Goal: Task Accomplishment & Management: Manage account settings

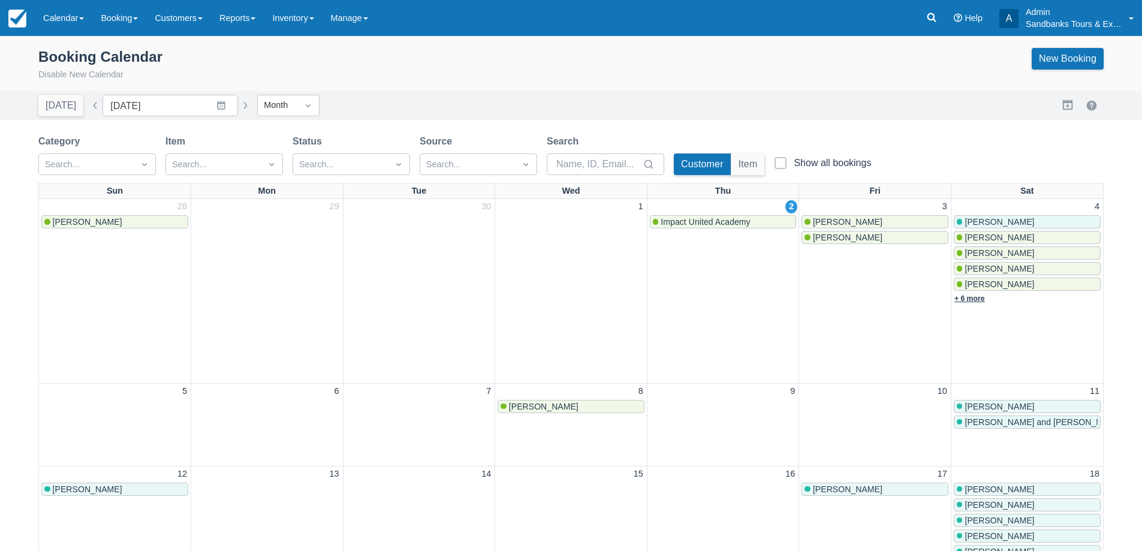
click at [966, 300] on link "+ 6 more" at bounding box center [970, 298] width 31 height 8
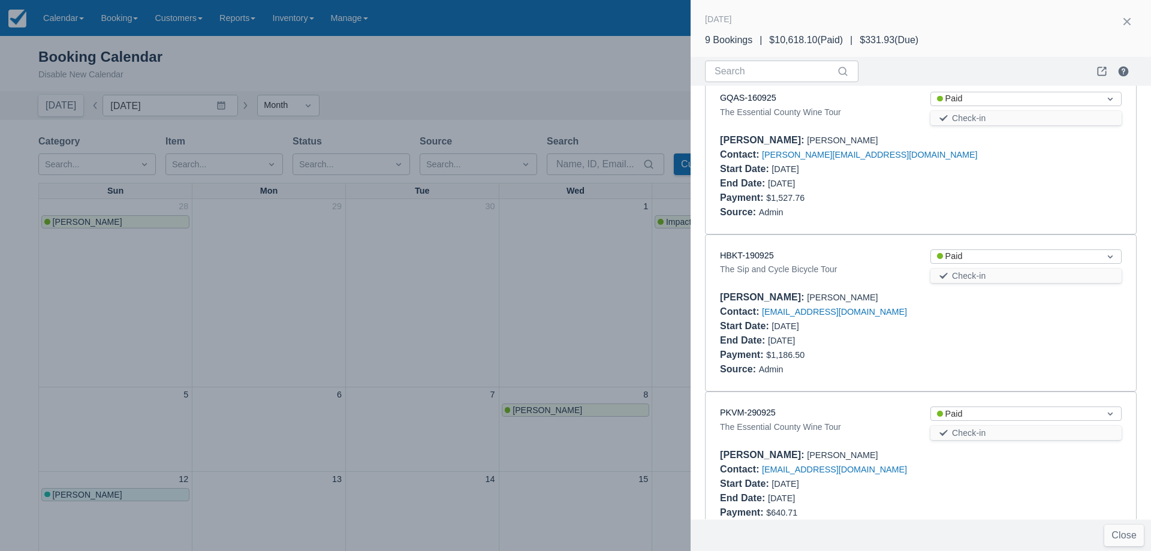
scroll to position [1063, 0]
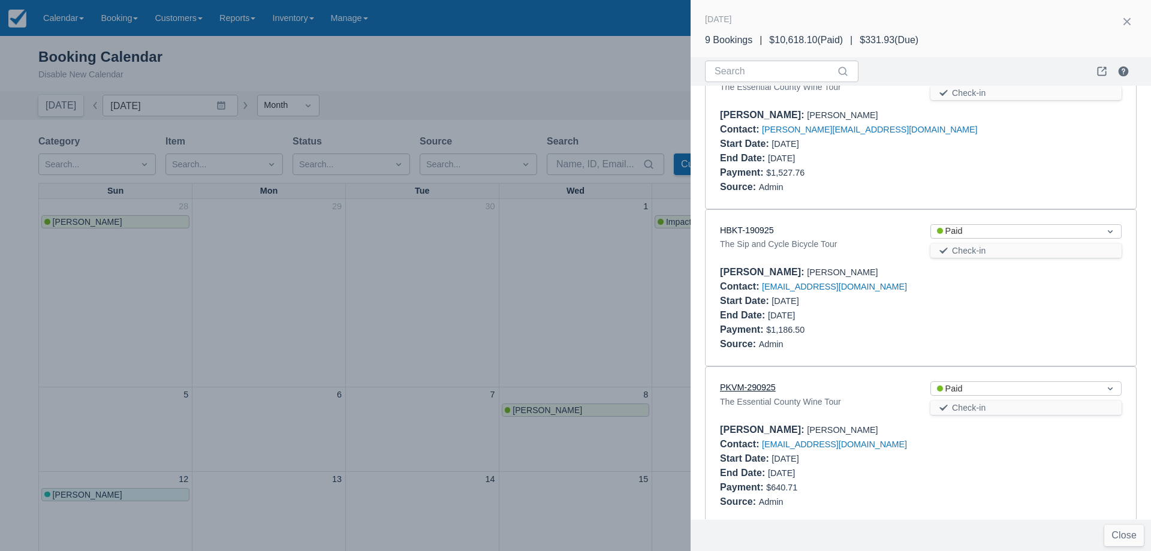
click at [753, 383] on link "PKVM-290925" at bounding box center [748, 388] width 56 height 10
click at [432, 314] on div at bounding box center [575, 275] width 1151 height 551
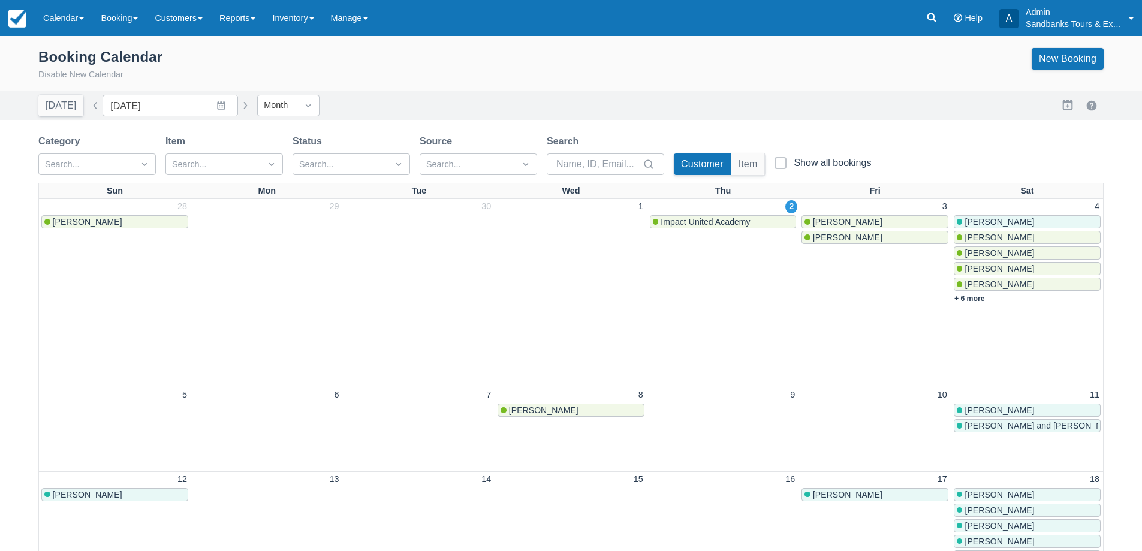
scroll to position [0, 0]
click at [1053, 56] on link "New Booking" at bounding box center [1068, 59] width 72 height 22
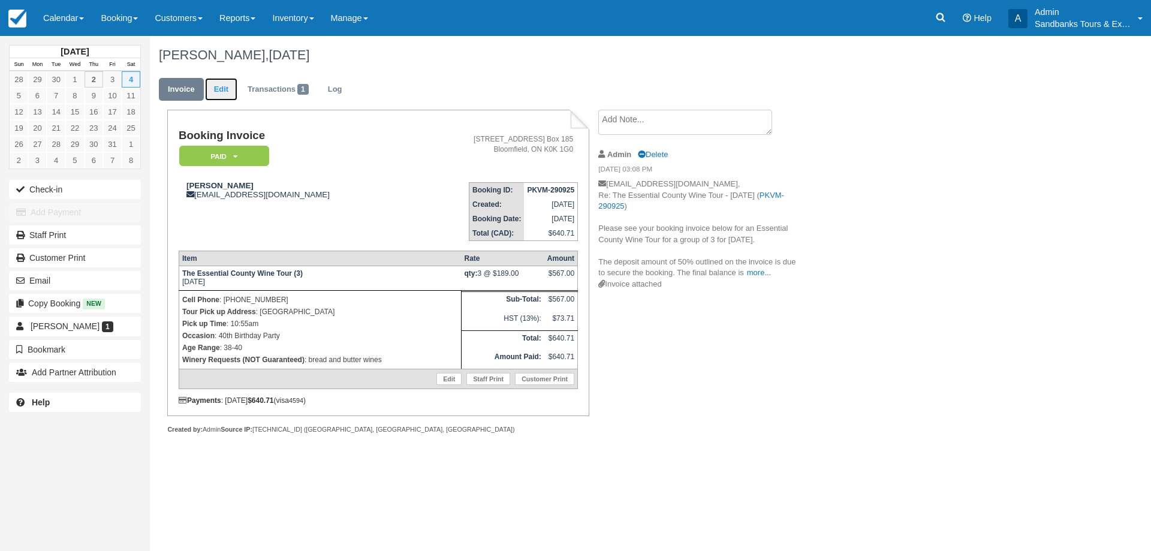
click at [213, 88] on link "Edit" at bounding box center [221, 89] width 32 height 23
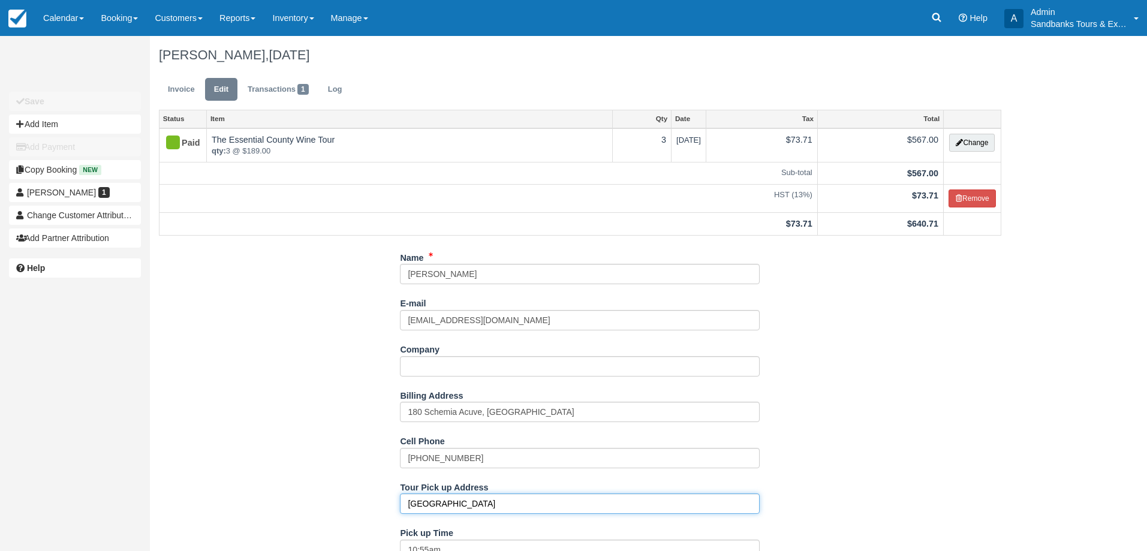
click at [447, 506] on input "[GEOGRAPHIC_DATA]" at bounding box center [580, 504] width 360 height 20
click at [447, 506] on input "Picton" at bounding box center [580, 504] width 360 height 20
paste input "1410 County Road 18, Cherry Valley, ON K0K 1P0, Canada"
type input "1410 County Road 18, Cherry Valley, ON K0K 1P0, Canada"
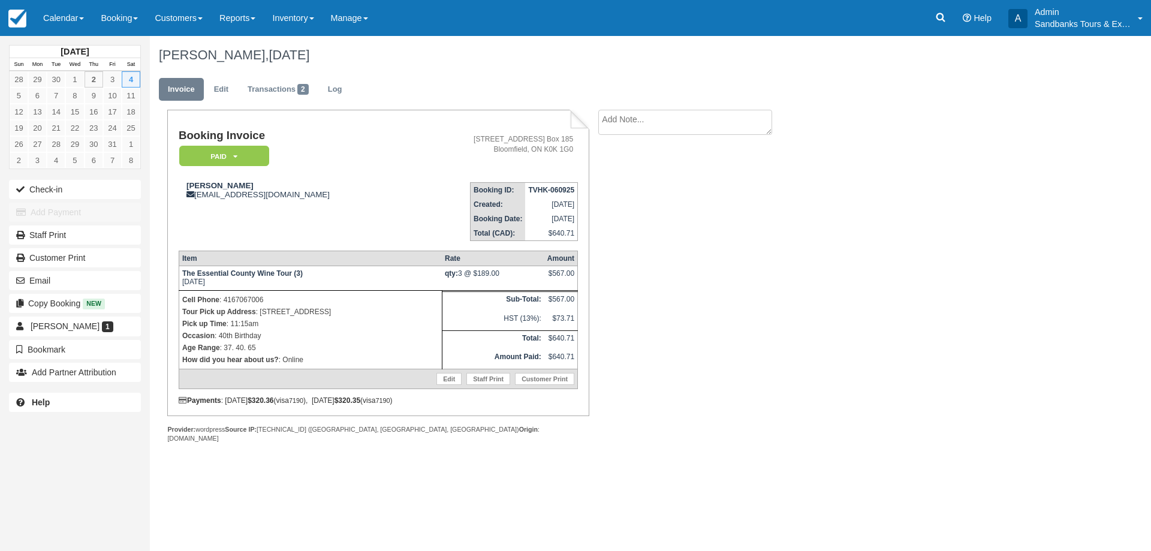
drag, startPoint x: 353, startPoint y: 310, endPoint x: 261, endPoint y: 315, distance: 91.9
click at [261, 315] on p "Tour Pick up Address : [STREET_ADDRESS]" at bounding box center [310, 312] width 257 height 12
copy p "[STREET_ADDRESS]"
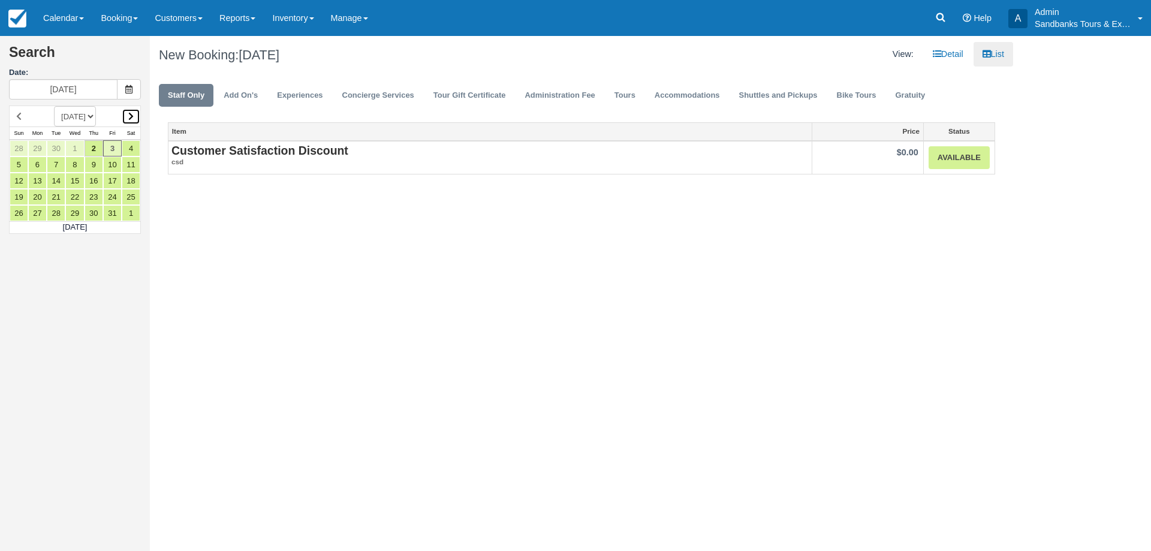
click at [134, 113] on icon at bounding box center [130, 116] width 5 height 8
click at [133, 179] on link "15" at bounding box center [131, 181] width 19 height 16
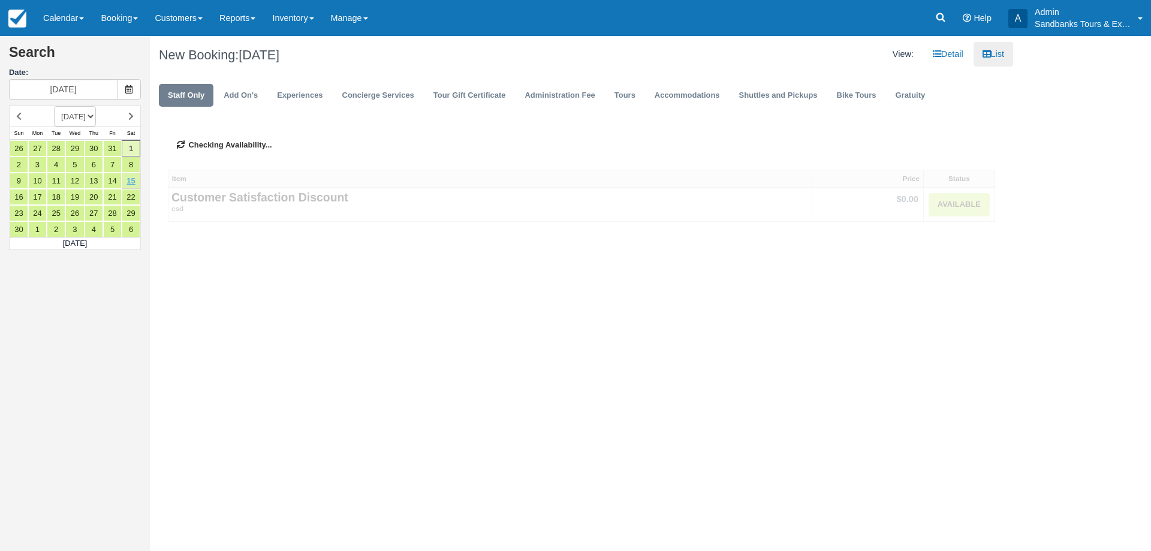
type input "11/15/25"
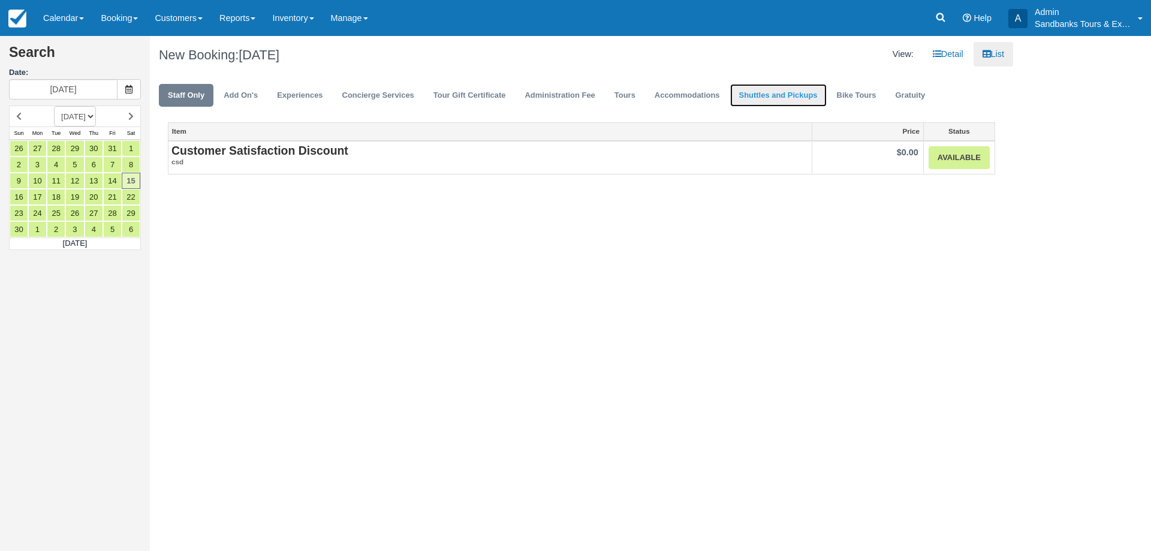
click at [783, 89] on link "Shuttles and Pickups" at bounding box center [778, 95] width 97 height 23
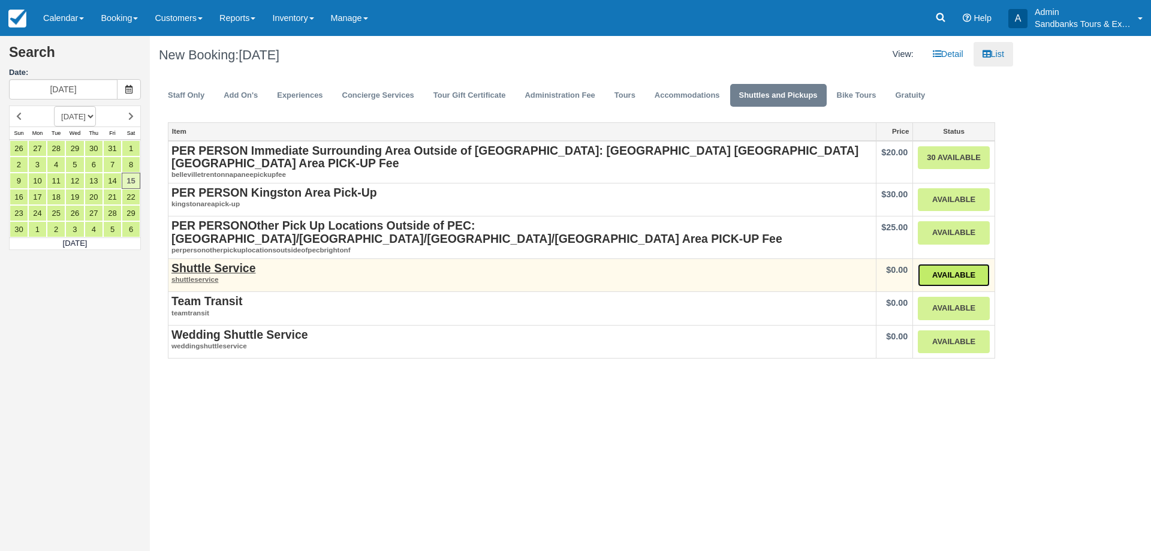
click at [960, 264] on link "Available" at bounding box center [954, 275] width 72 height 23
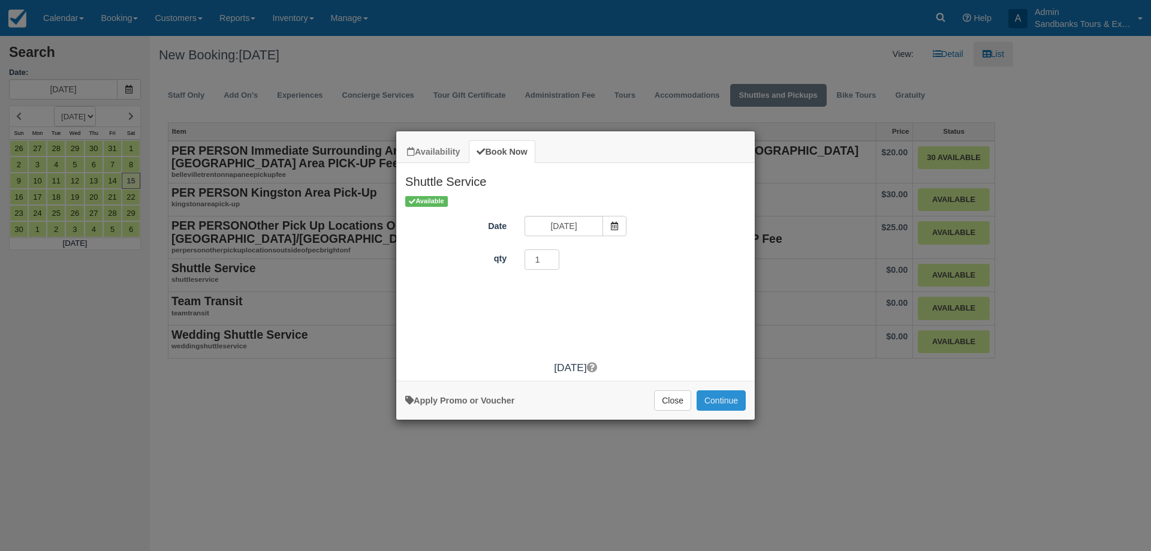
click at [718, 392] on button "Continue" at bounding box center [721, 400] width 49 height 20
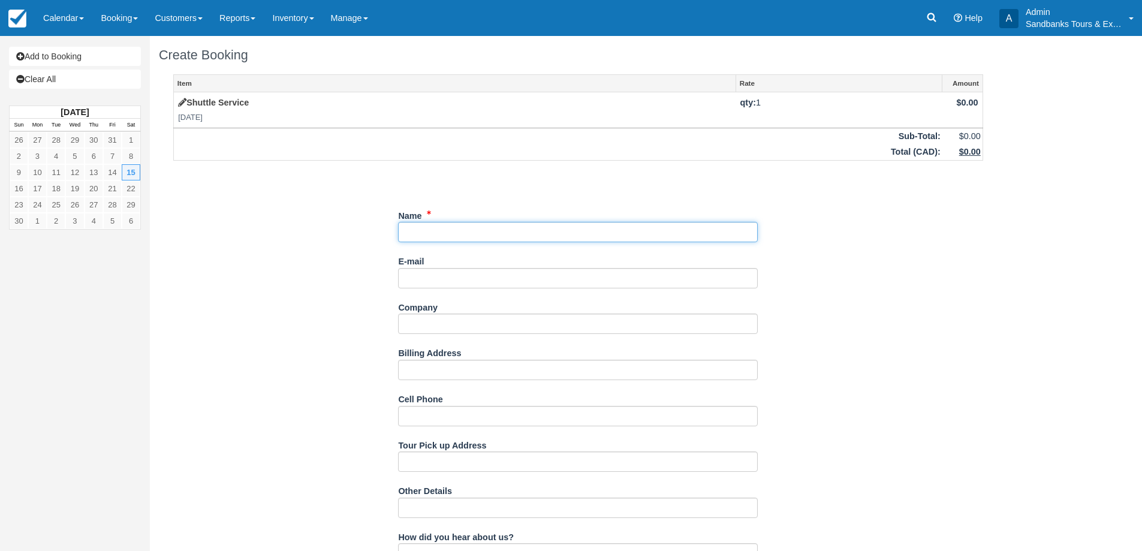
click at [465, 242] on input "Name" at bounding box center [578, 232] width 360 height 20
paste input "[PERSON_NAME] <[EMAIL_ADDRESS][DOMAIN_NAME]>"
drag, startPoint x: 556, startPoint y: 228, endPoint x: 452, endPoint y: 236, distance: 105.2
click at [452, 236] on input "Name" at bounding box center [578, 232] width 360 height 20
type input "[PERSON_NAME]"
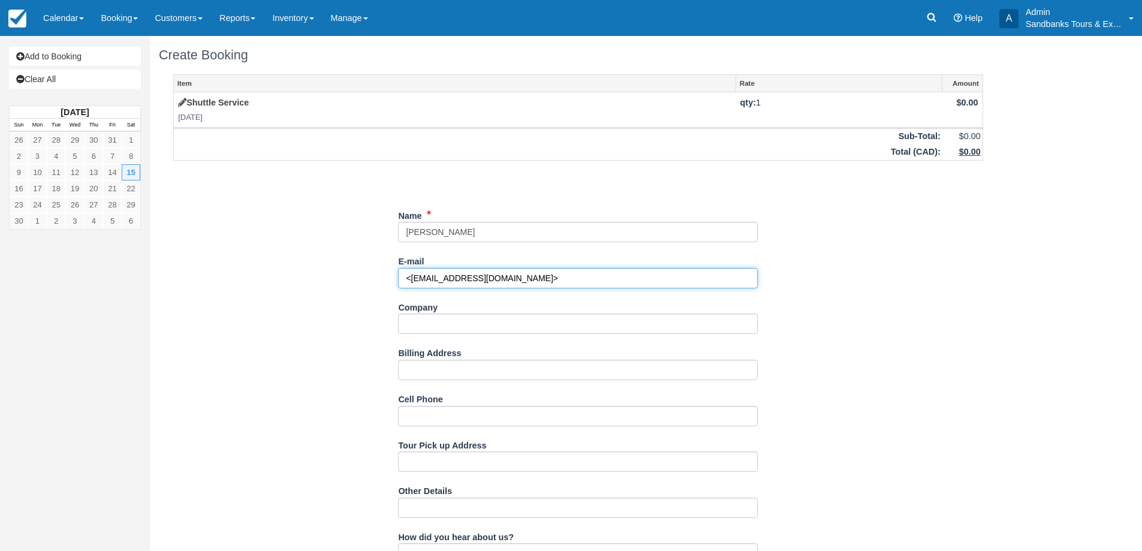
click at [538, 274] on input "<kimfurlong05@yahoo.ca>" at bounding box center [578, 278] width 360 height 20
click at [408, 281] on input "<kimfurlong05@yahoo.ca" at bounding box center [578, 278] width 360 height 20
type input "kimfurlong05@yahoo.ca"
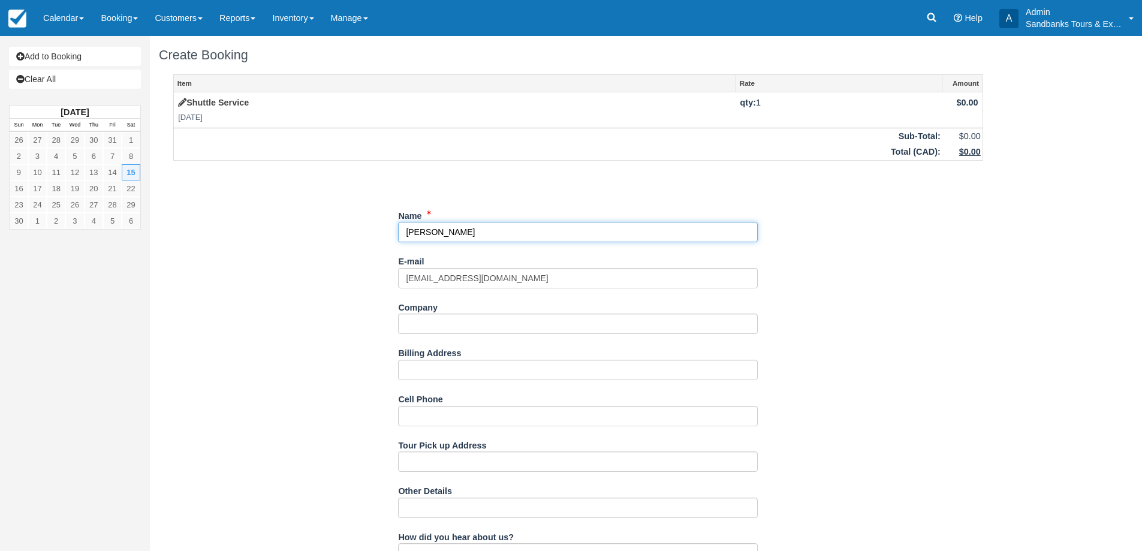
click at [403, 231] on input "Name" at bounding box center [578, 232] width 360 height 20
drag, startPoint x: 425, startPoint y: 232, endPoint x: 434, endPoint y: 231, distance: 9.0
click at [425, 231] on input "Name" at bounding box center [578, 232] width 360 height 20
type input "Kim Furlong"
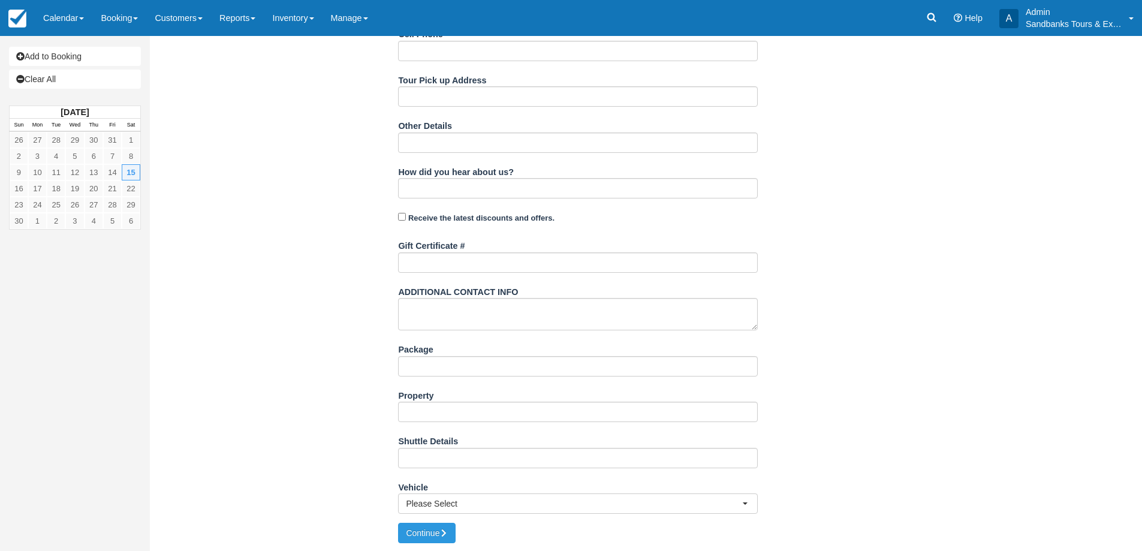
scroll to position [366, 0]
click at [435, 454] on input "Shuttle Details" at bounding box center [578, 457] width 360 height 20
paste input "• Pickup at 6:45 pm on 15th - 438C County Road 1 • Drop Off at Flame and Smith …"
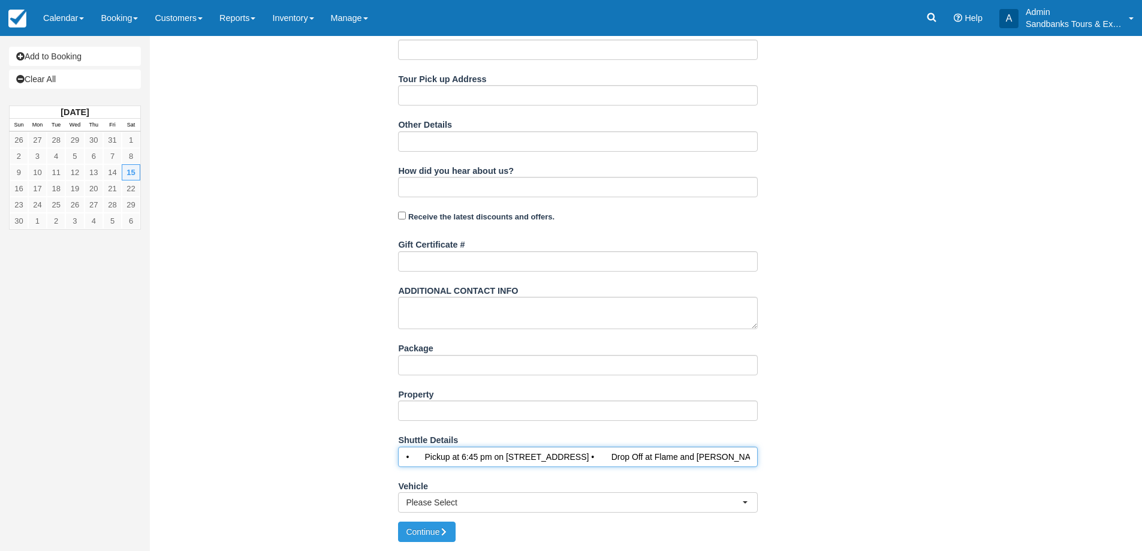
scroll to position [0, 191]
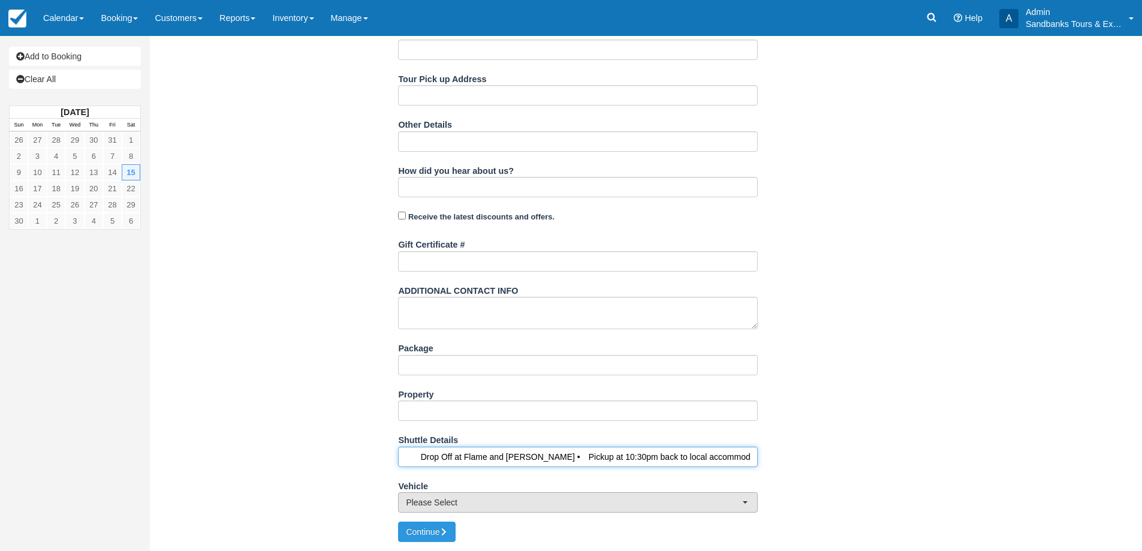
type input "• Pickup at 6:45 pm on [STREET_ADDRESS] • Drop Off at Flame and [PERSON_NAME] •…"
click at [464, 495] on button "Please Select" at bounding box center [578, 502] width 360 height 20
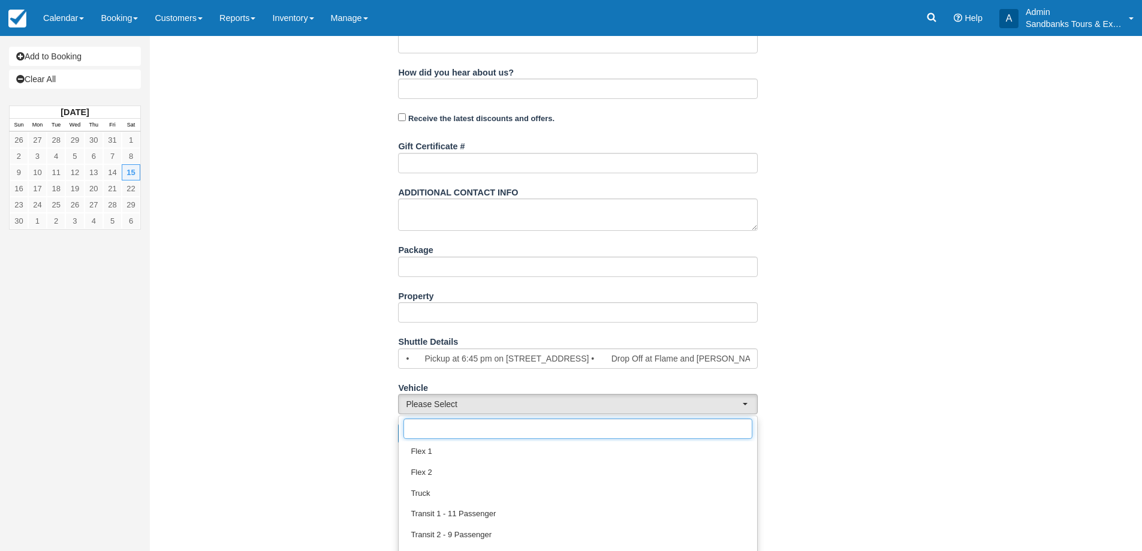
scroll to position [522, 0]
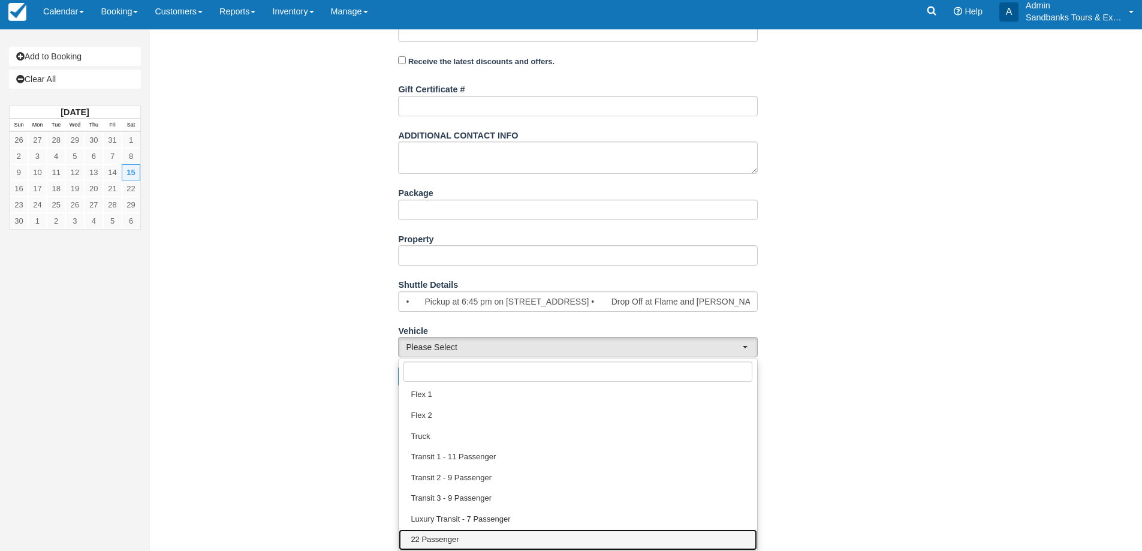
click at [447, 541] on span "22 Passenger" at bounding box center [435, 539] width 48 height 11
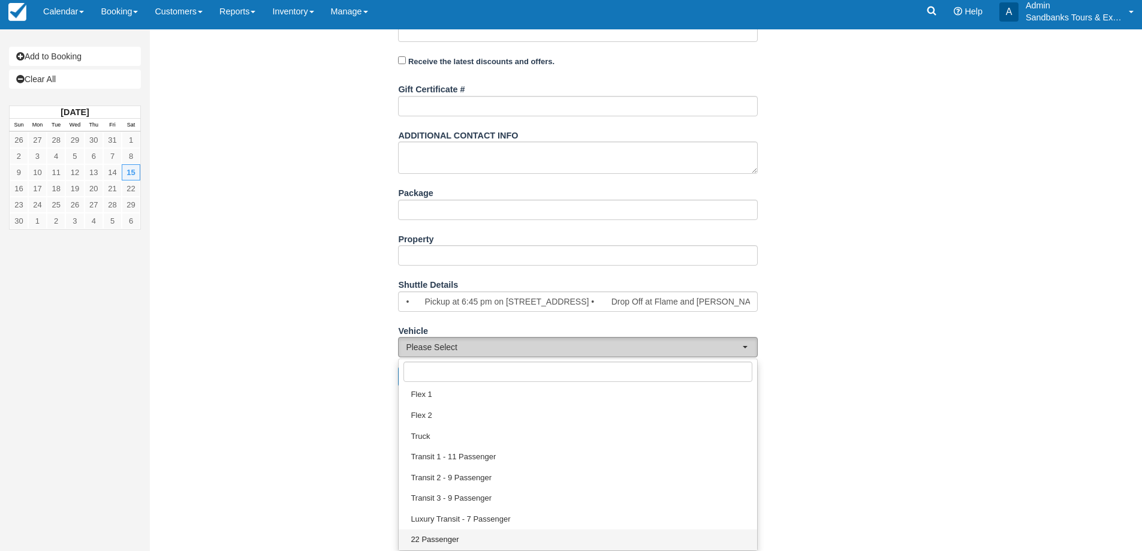
select select "22 Passenger"
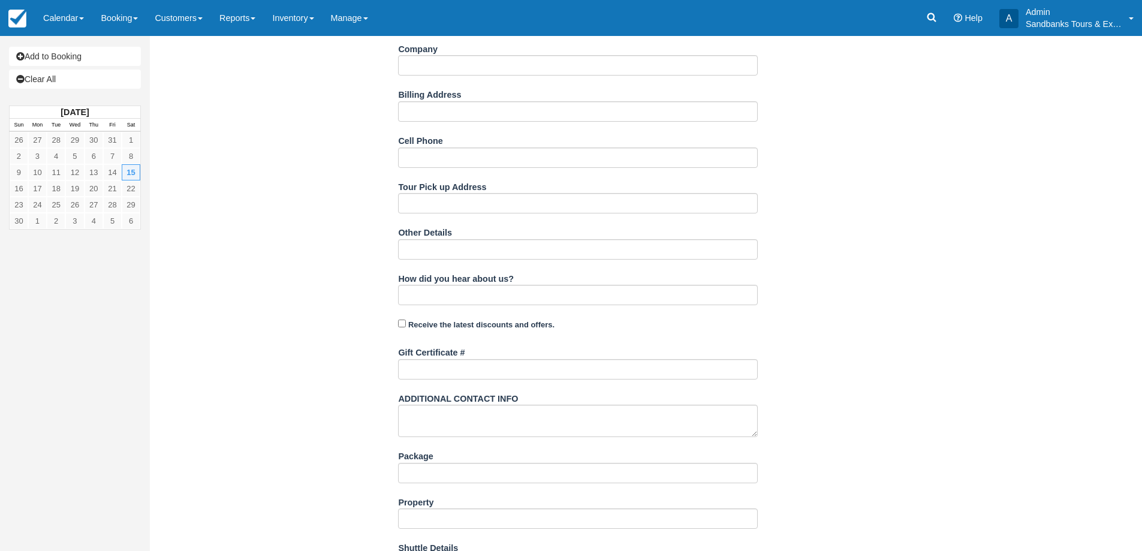
scroll to position [366, 0]
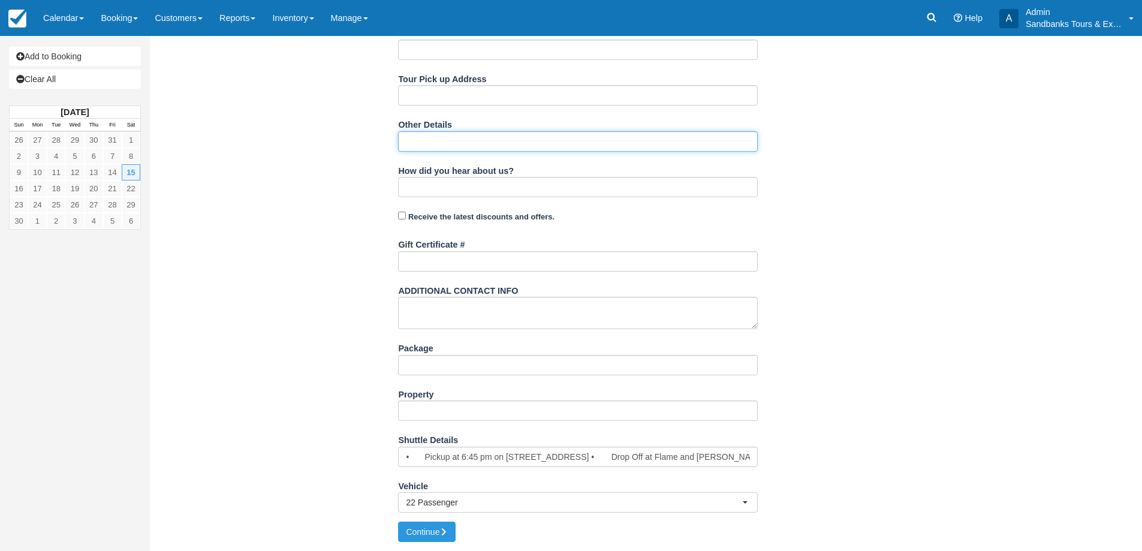
click at [435, 145] on input "Other Details" at bounding box center [578, 141] width 360 height 20
paste input "Terms of Service • No open alcohol permitted in our vehicles • Our drivers have…"
type input "Terms of Service • No open alcohol permitted in our vehicles • Our drivers have…"
click at [303, 227] on div "Item Rate Amount Shuttle Service Sat Nov 15, 2025 qty: 1 $0.00 Sub-Total: $0.00…" at bounding box center [578, 115] width 839 height 814
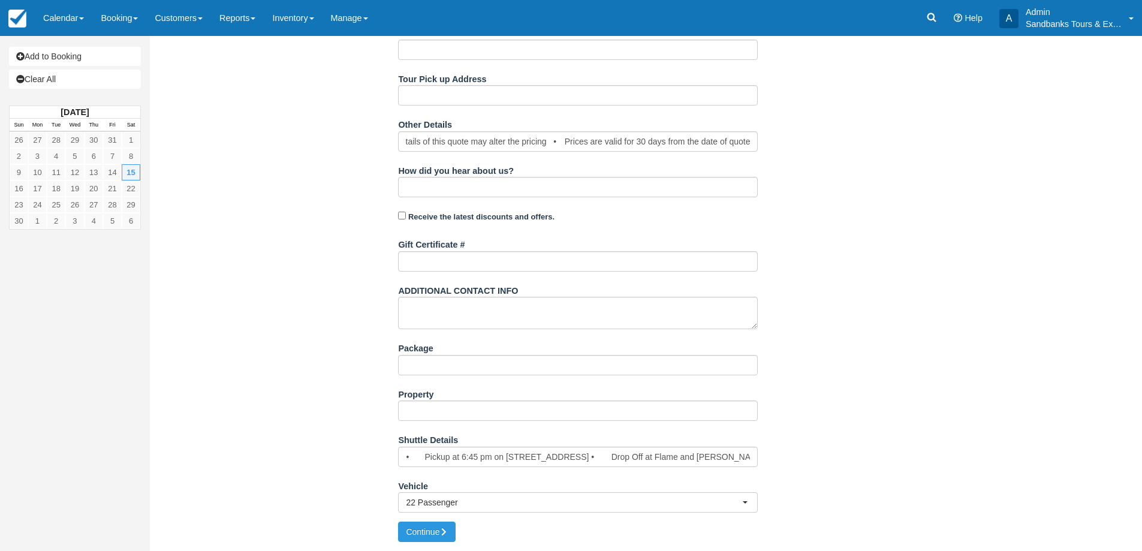
scroll to position [0, 0]
click at [434, 526] on button "Continue" at bounding box center [427, 532] width 58 height 20
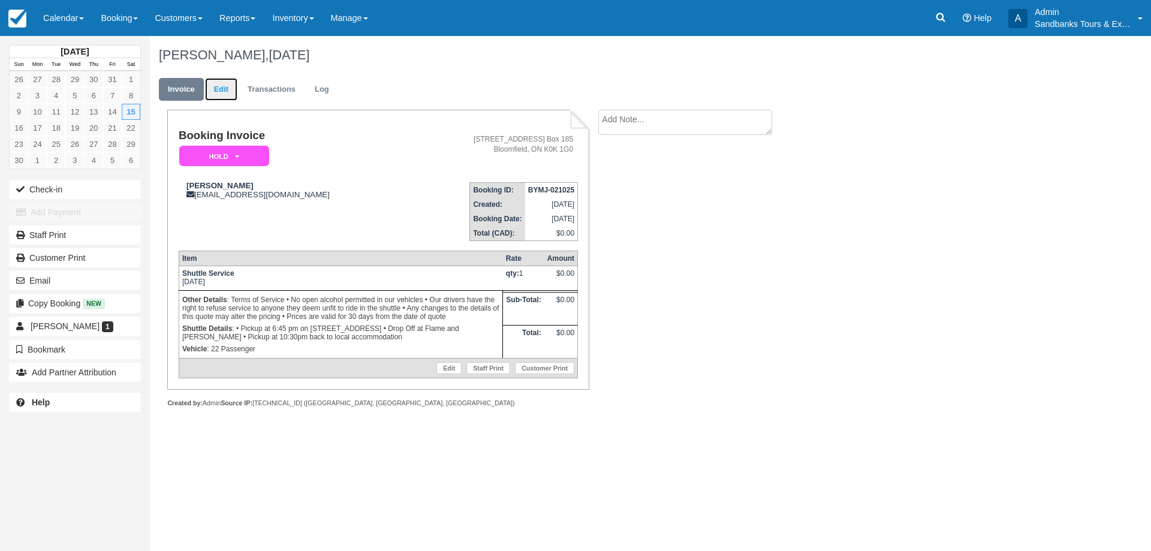
click at [223, 96] on link "Edit" at bounding box center [221, 89] width 32 height 23
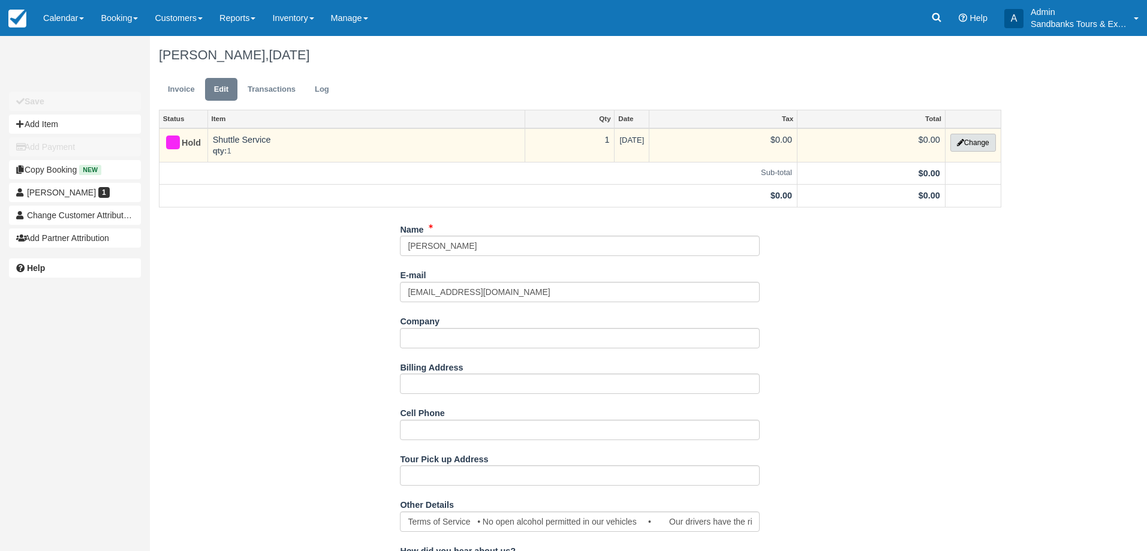
click at [977, 145] on button "Change" at bounding box center [973, 143] width 46 height 18
select select "6"
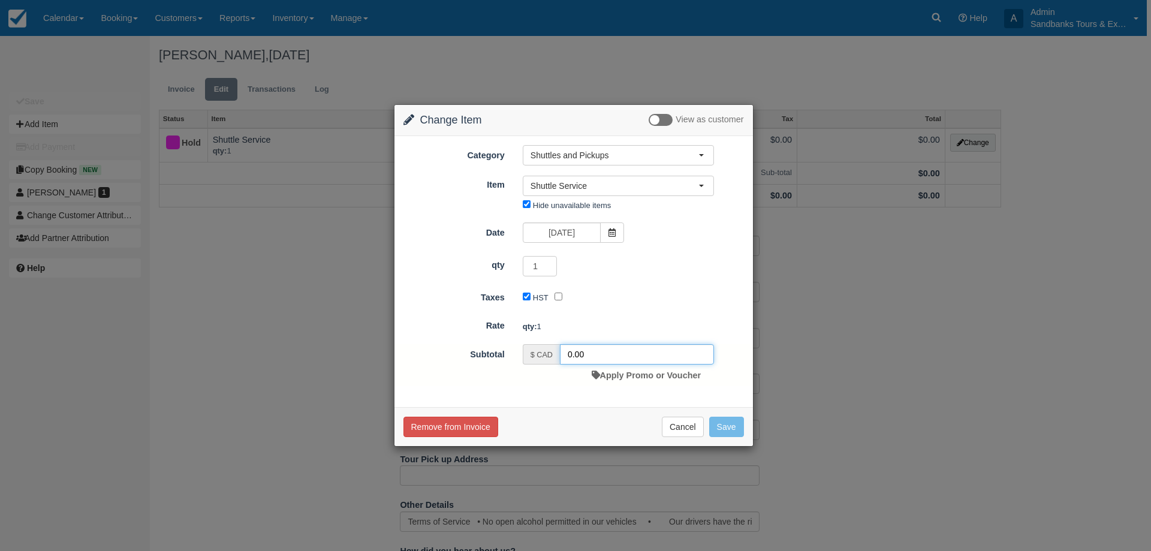
click at [571, 357] on input "0.00" at bounding box center [637, 354] width 154 height 20
type input "389.00"
click at [722, 420] on button "Save" at bounding box center [726, 427] width 35 height 20
checkbox input "false"
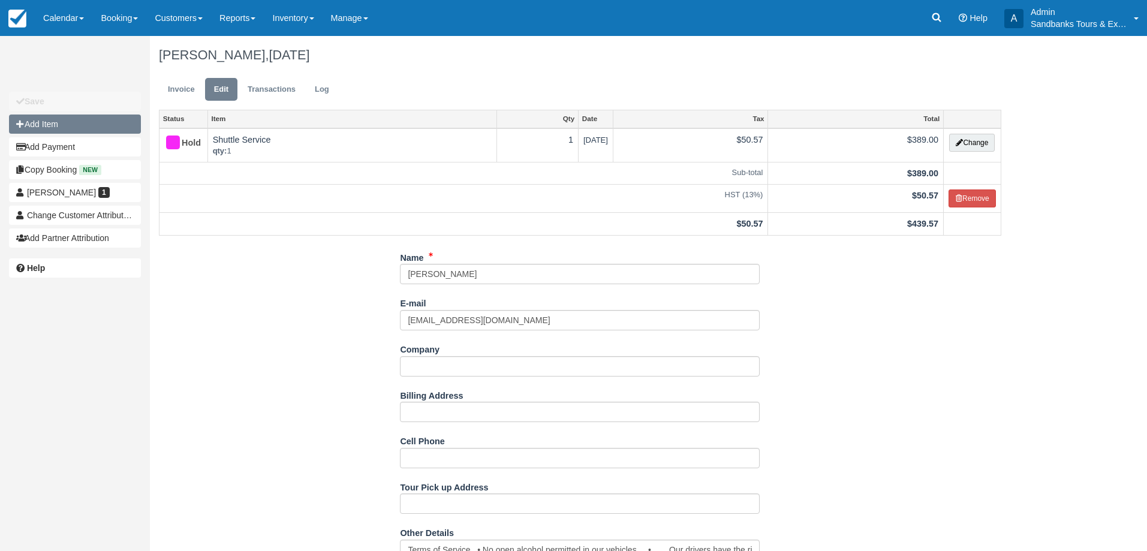
click at [71, 128] on button "Add Item" at bounding box center [75, 124] width 132 height 19
type input "0.00"
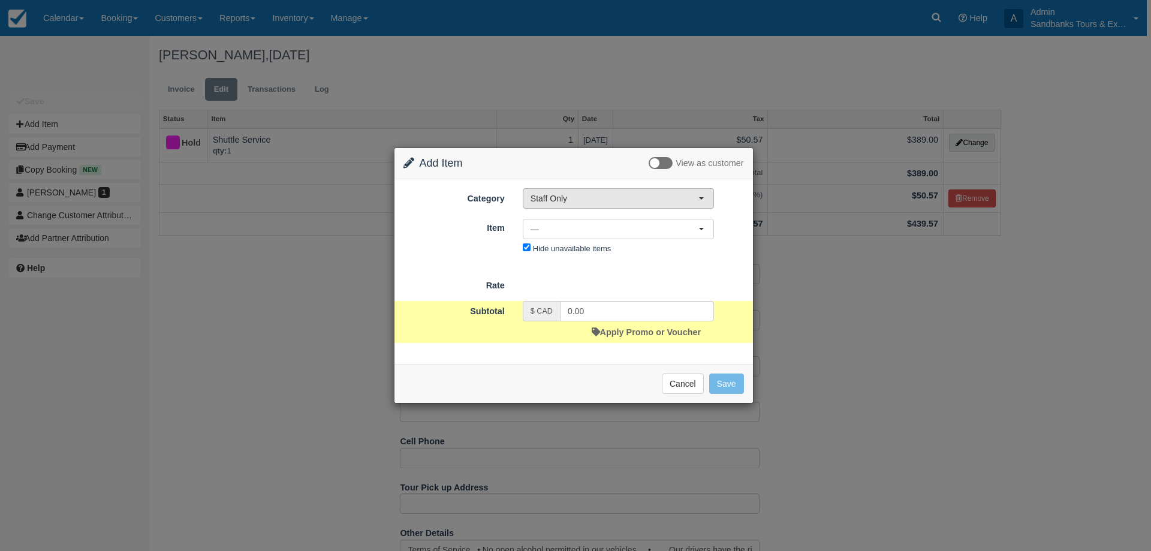
click at [612, 189] on button "Staff Only" at bounding box center [618, 198] width 191 height 20
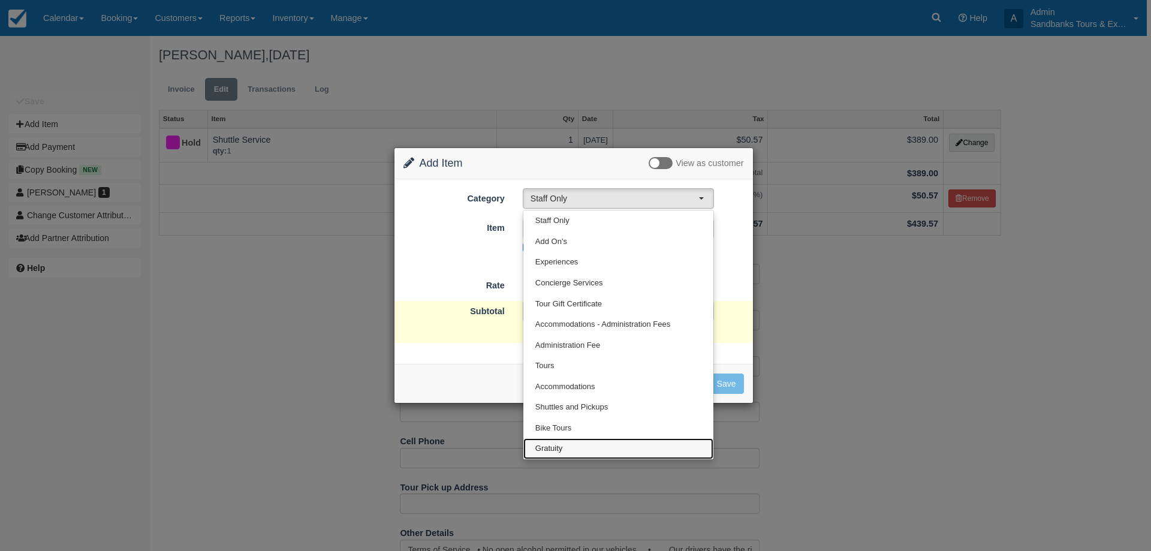
click at [553, 458] on link "Gratuity" at bounding box center [619, 448] width 190 height 21
select select "26"
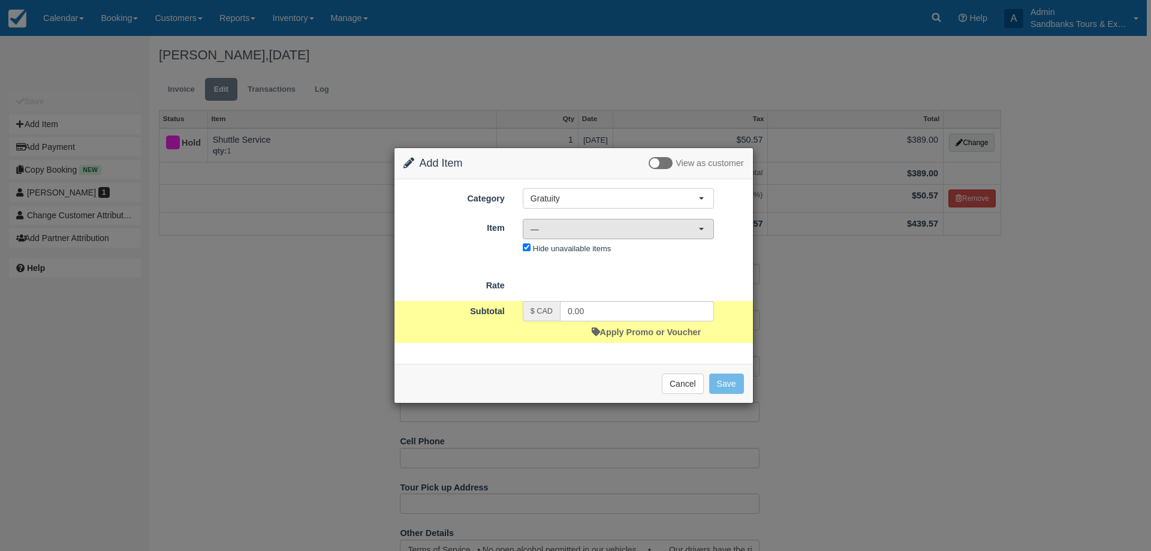
click at [575, 230] on span "—" at bounding box center [615, 229] width 168 height 12
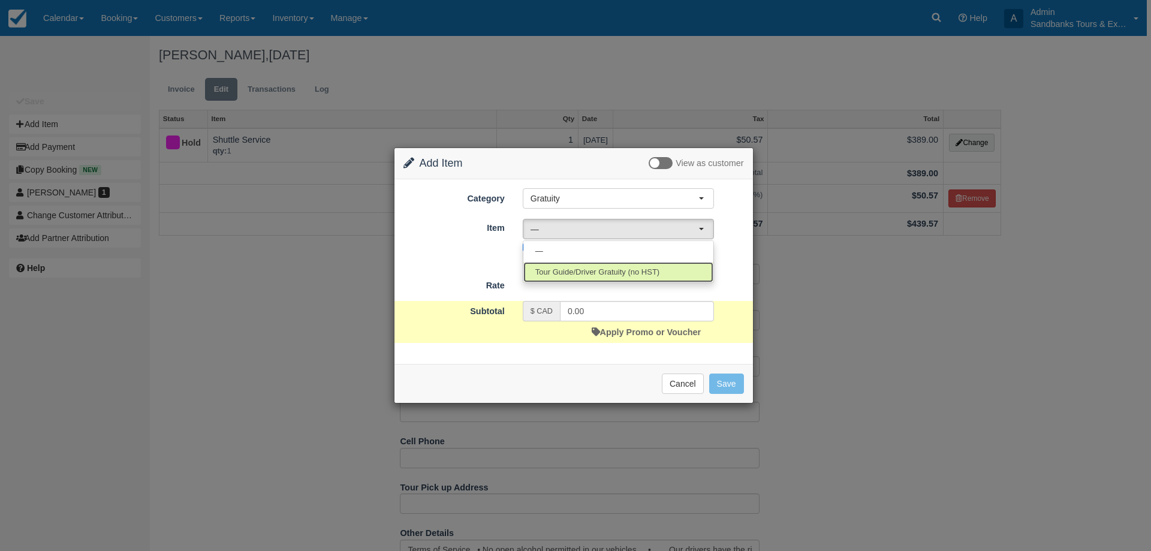
click at [562, 262] on link "Tour Guide/Driver Gratuity (no HST)" at bounding box center [619, 272] width 190 height 21
select select "36"
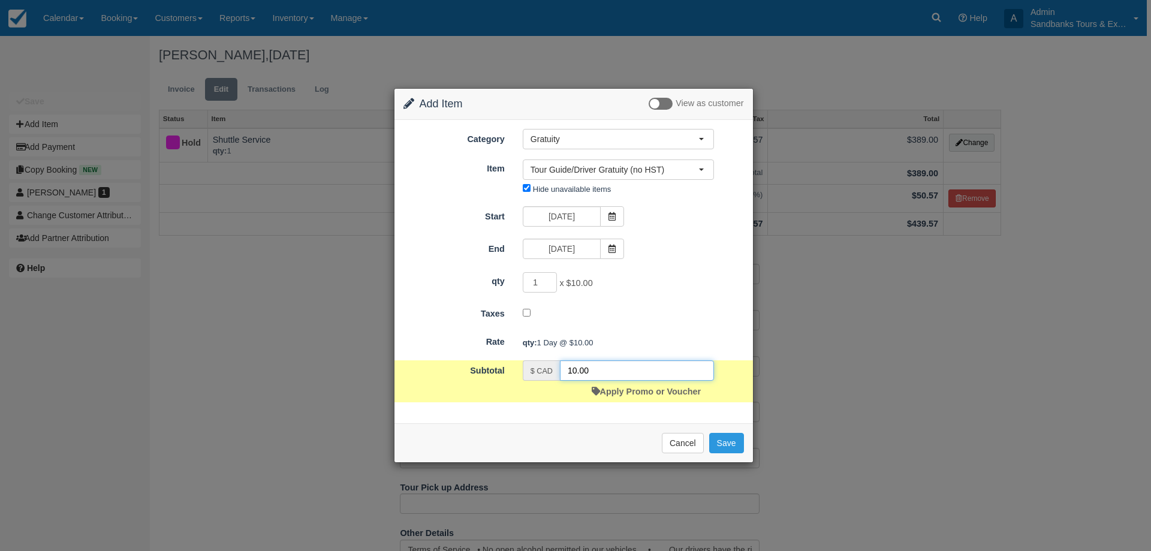
click at [570, 371] on input "10.00" at bounding box center [637, 370] width 154 height 20
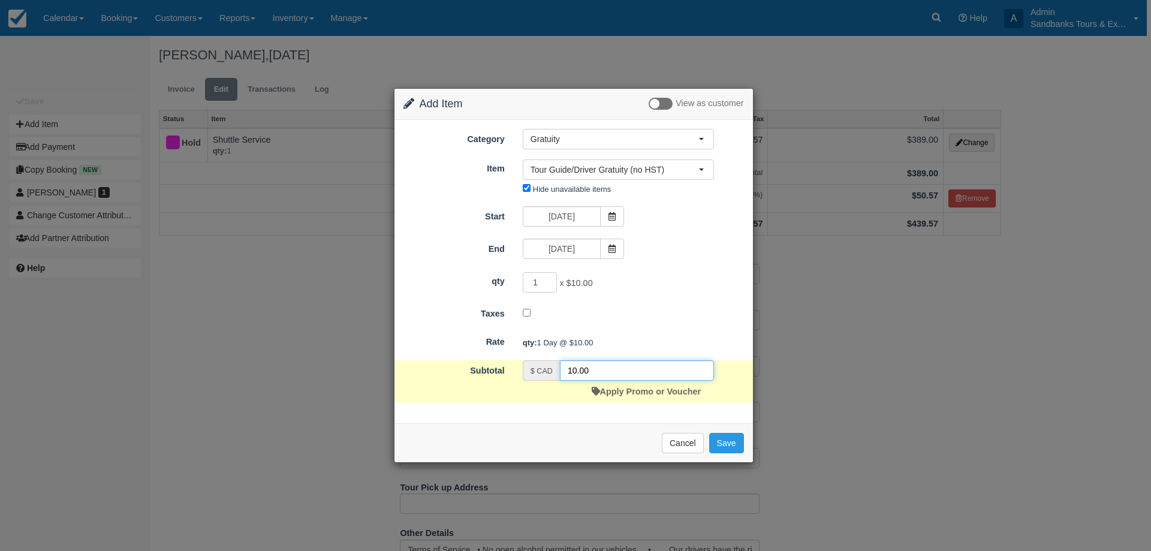
click at [575, 369] on input "10.00" at bounding box center [637, 370] width 154 height 20
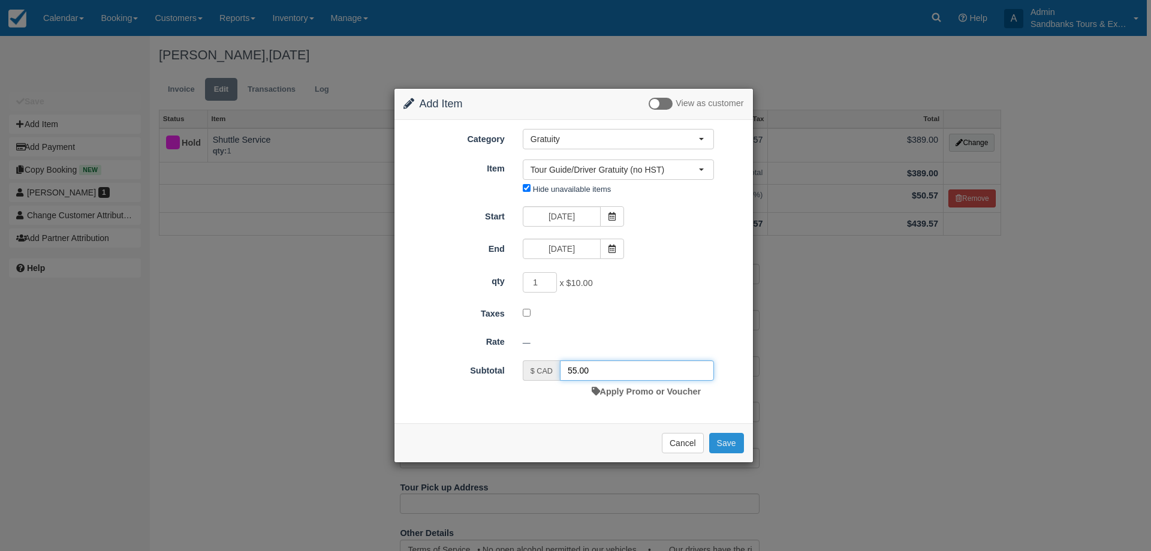
type input "55.00"
click at [731, 440] on button "Save" at bounding box center [726, 443] width 35 height 20
checkbox input "false"
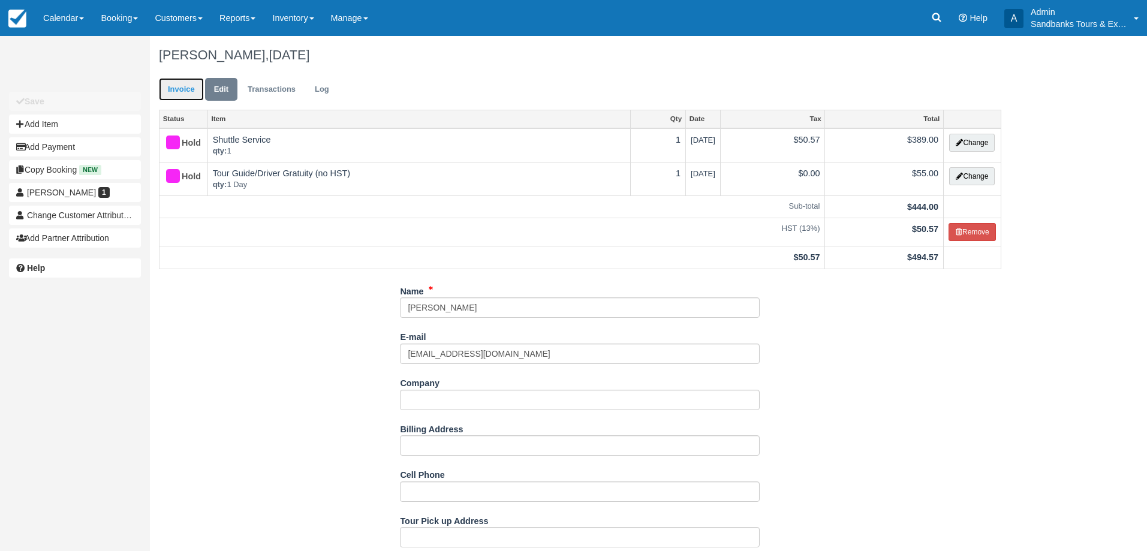
click at [183, 94] on link "Invoice" at bounding box center [181, 89] width 45 height 23
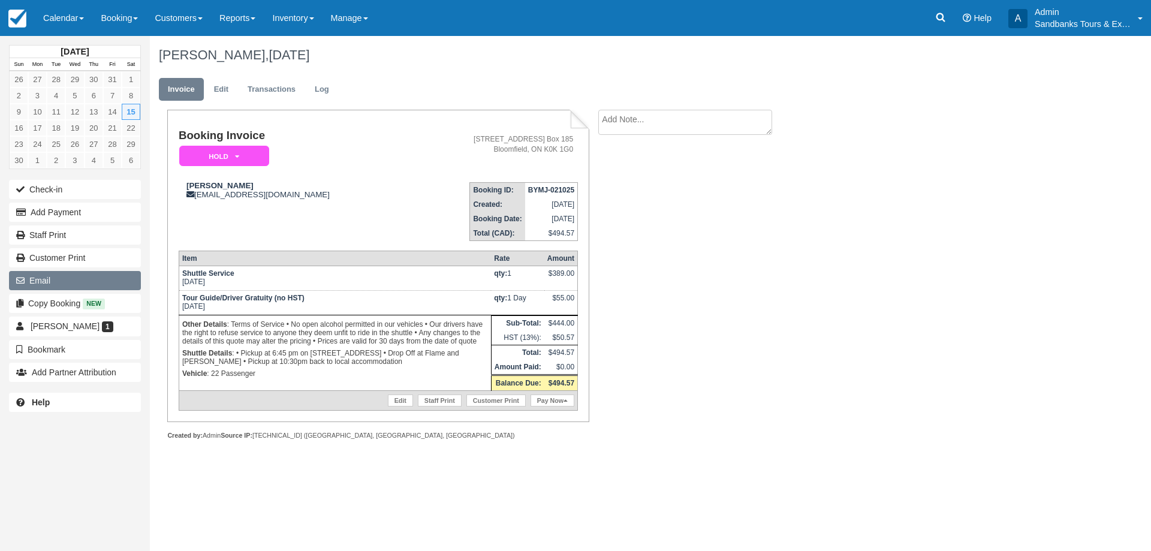
click at [78, 274] on button "Email" at bounding box center [75, 280] width 132 height 19
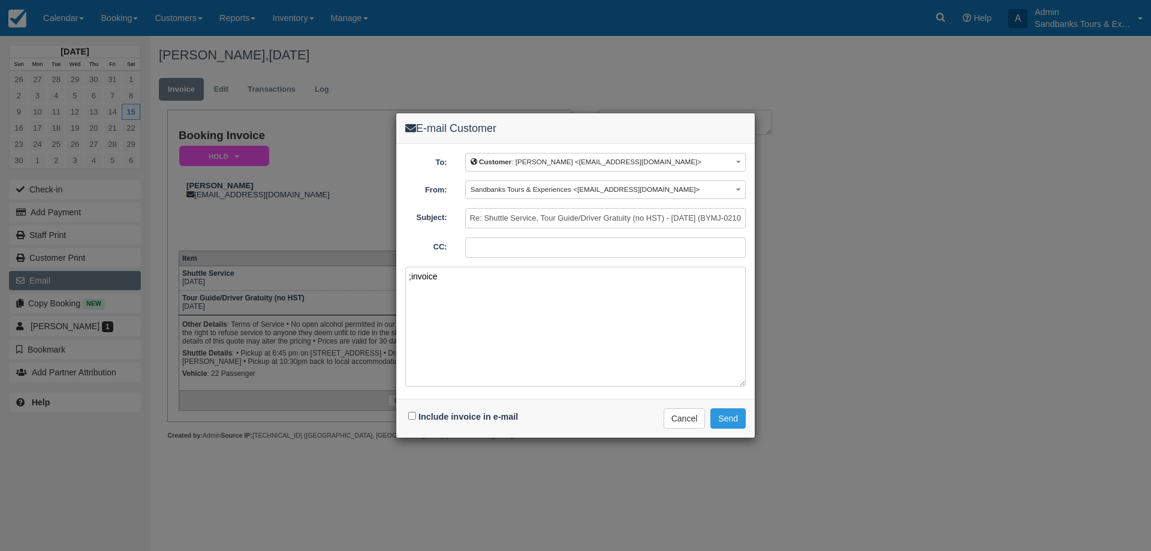
paste textarea "Please see your booking invoice below for a XXX tour for your group of XXX for …"
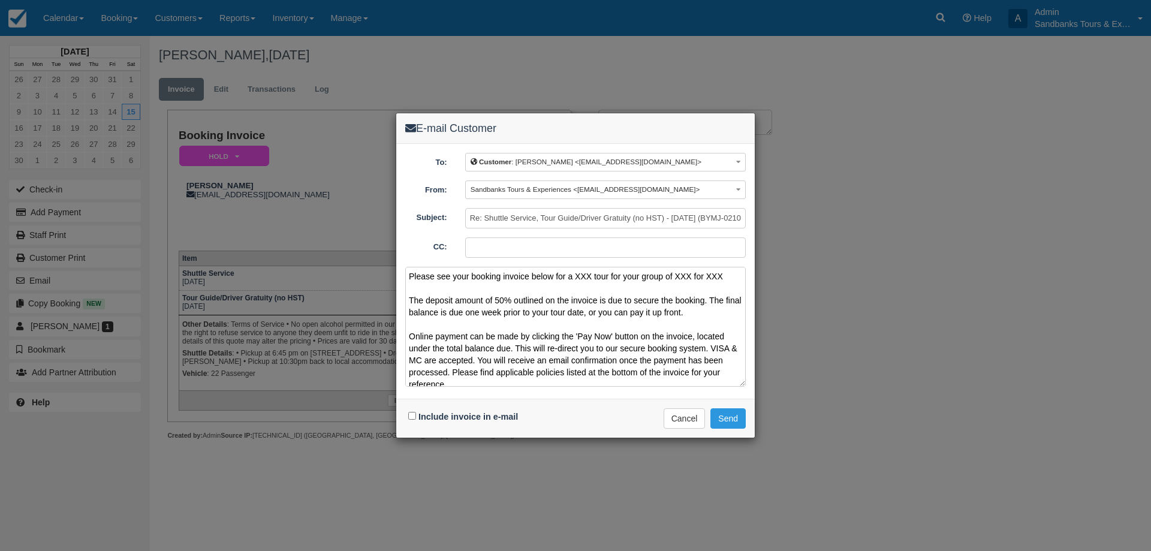
drag, startPoint x: 720, startPoint y: 276, endPoint x: 577, endPoint y: 278, distance: 142.7
click at [577, 278] on textarea "Please see your booking invoice below for a XXX tour for your group of XXX for …" at bounding box center [575, 327] width 341 height 120
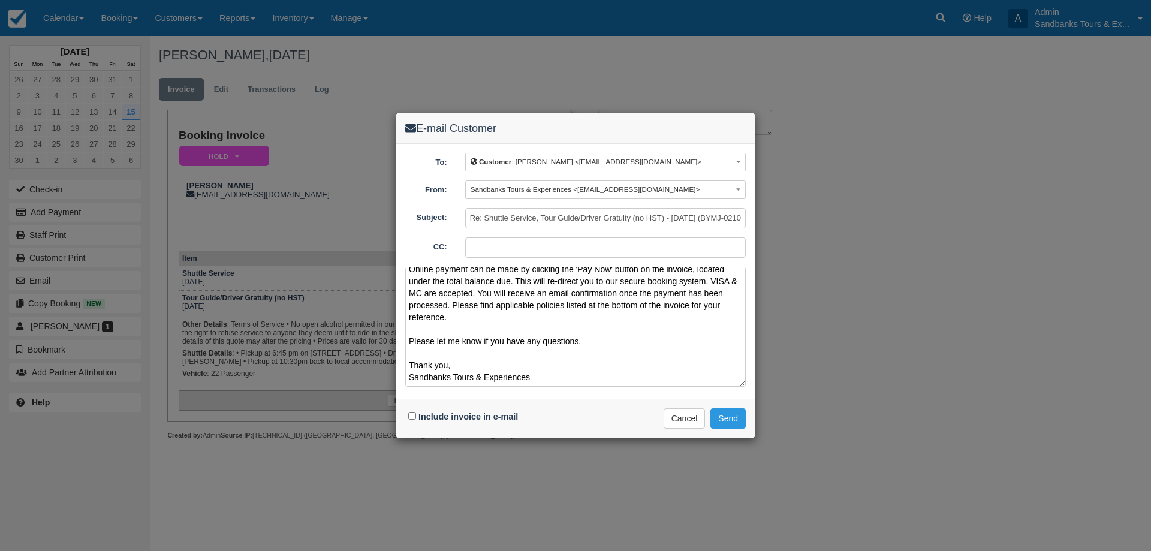
scroll to position [79, 0]
type textarea "Please see your booking invoice below for a Dinner Shuttle Service for Saturday…"
click at [411, 415] on input "Include invoice in e-mail" at bounding box center [412, 416] width 8 height 8
checkbox input "true"
click at [723, 413] on button "Send" at bounding box center [728, 418] width 35 height 20
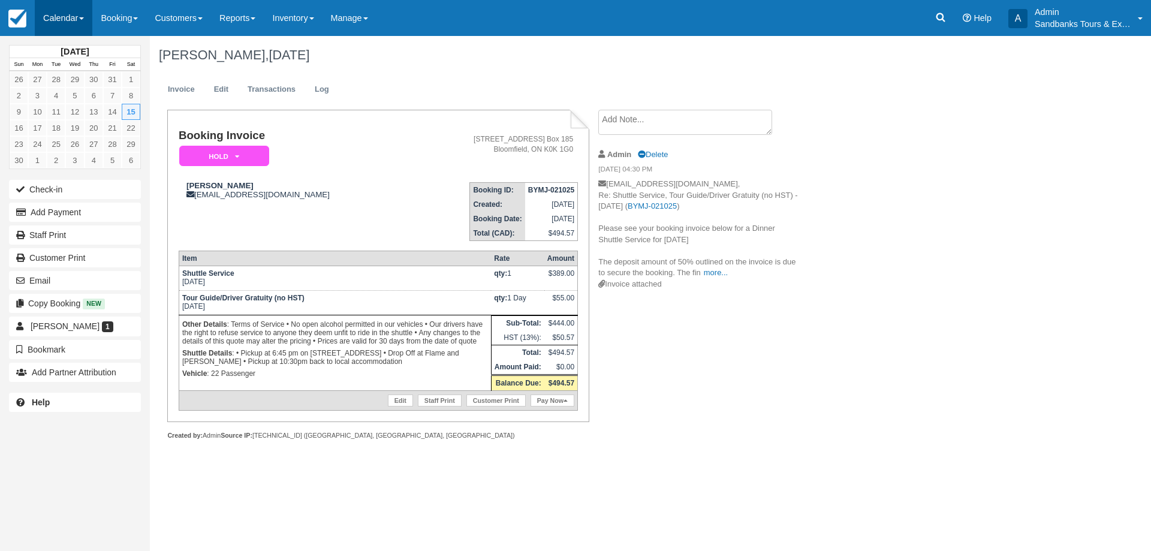
click at [57, 14] on link "Calendar" at bounding box center [64, 18] width 58 height 36
click at [63, 59] on link "Booking" at bounding box center [82, 51] width 95 height 25
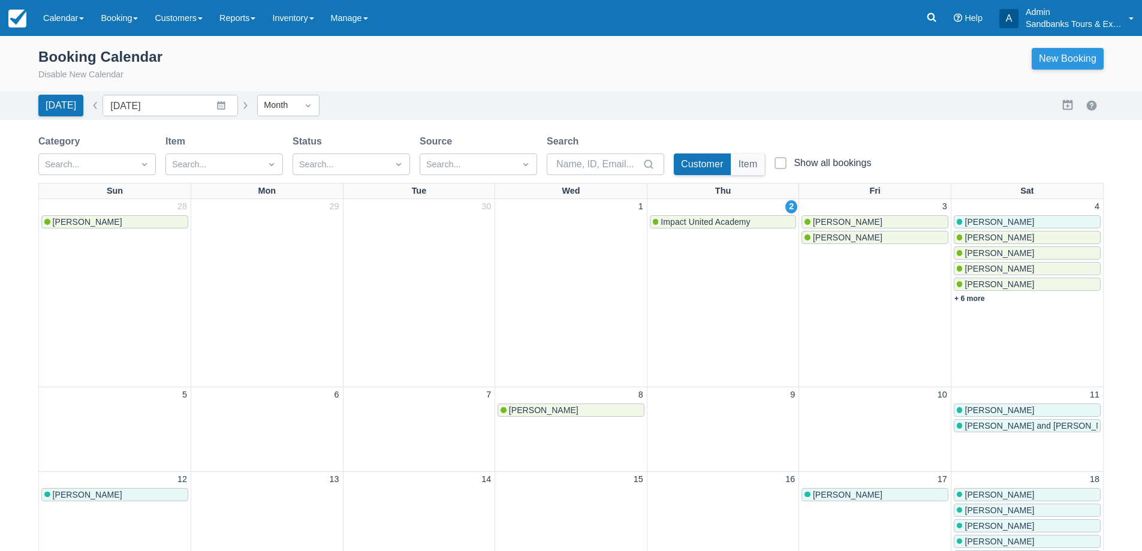
click at [1056, 66] on link "New Booking" at bounding box center [1068, 59] width 72 height 22
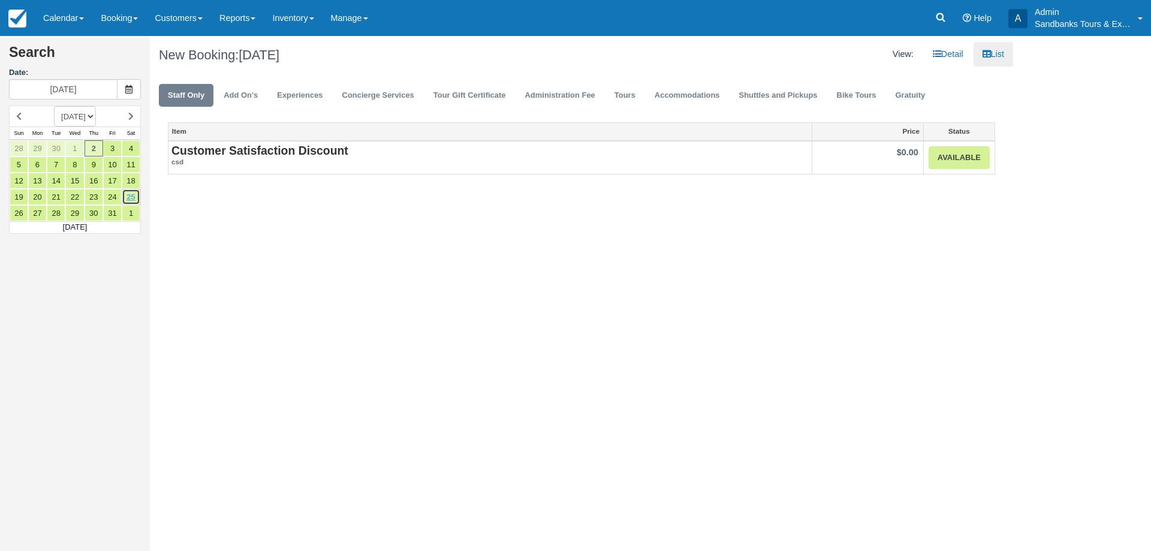
click at [130, 192] on link "25" at bounding box center [131, 197] width 19 height 16
type input "10/25/25"
click at [814, 100] on link "Shuttles and Pickups" at bounding box center [778, 95] width 97 height 23
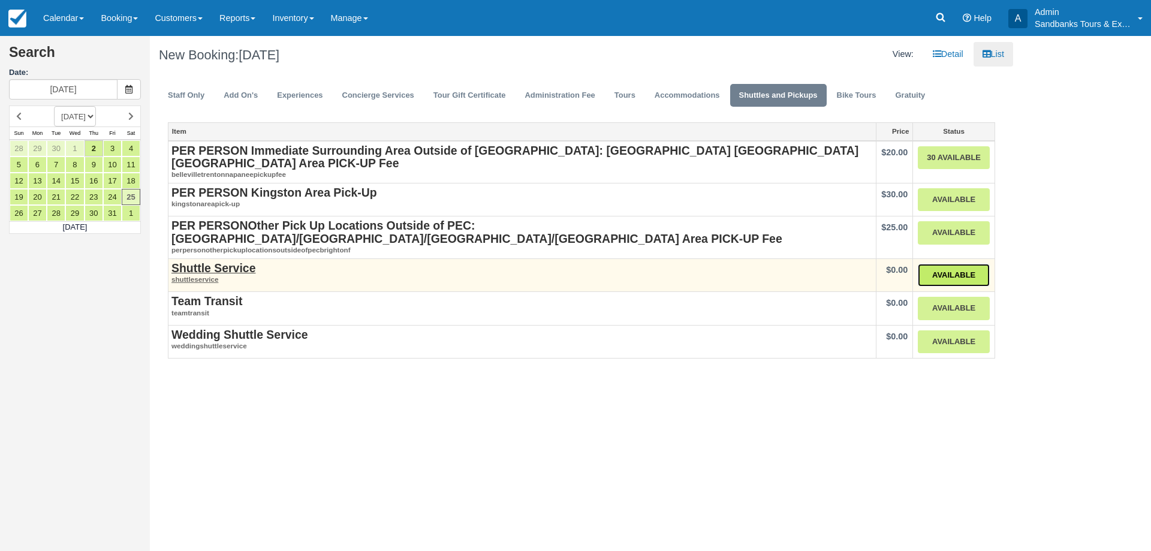
click at [934, 264] on link "Available" at bounding box center [954, 275] width 72 height 23
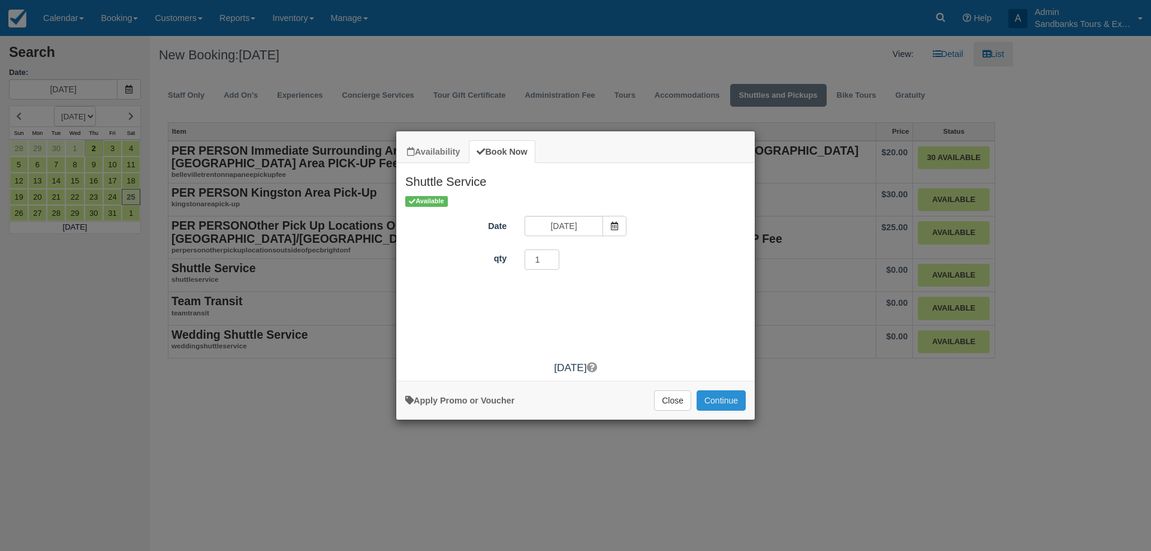
click at [720, 399] on button "Continue" at bounding box center [721, 400] width 49 height 20
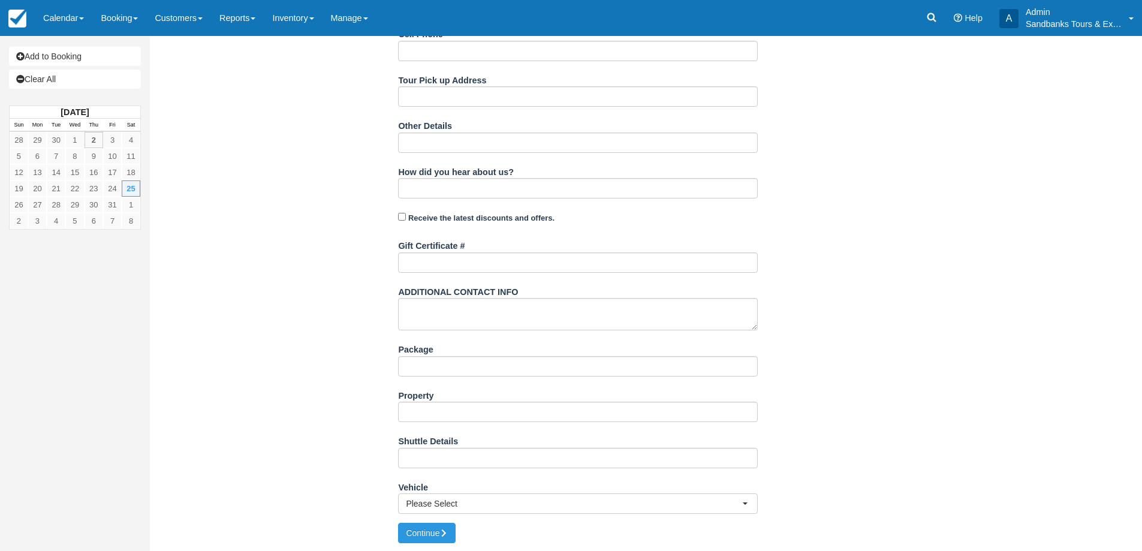
scroll to position [366, 0]
click at [449, 464] on input "Shuttle Details" at bounding box center [578, 457] width 360 height 20
paste input "• Pickup Time of 11:00am in [GEOGRAPHIC_DATA] • Stops in the following with tim…"
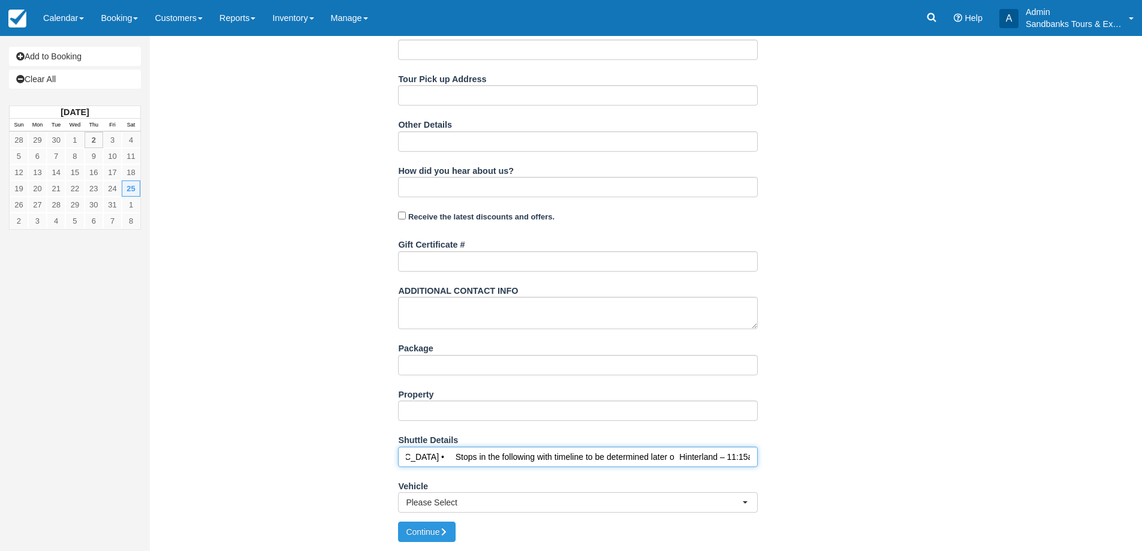
scroll to position [0, 189]
drag, startPoint x: 675, startPoint y: 455, endPoint x: 599, endPoint y: 458, distance: 75.6
click at [599, 458] on input "• Pickup Time of 11:00am in [GEOGRAPHIC_DATA] • Stops in the following with tim…" at bounding box center [578, 457] width 360 height 20
type input "• Pickup Time of 11:00am in [GEOGRAPHIC_DATA] • Stops in the following with tim…"
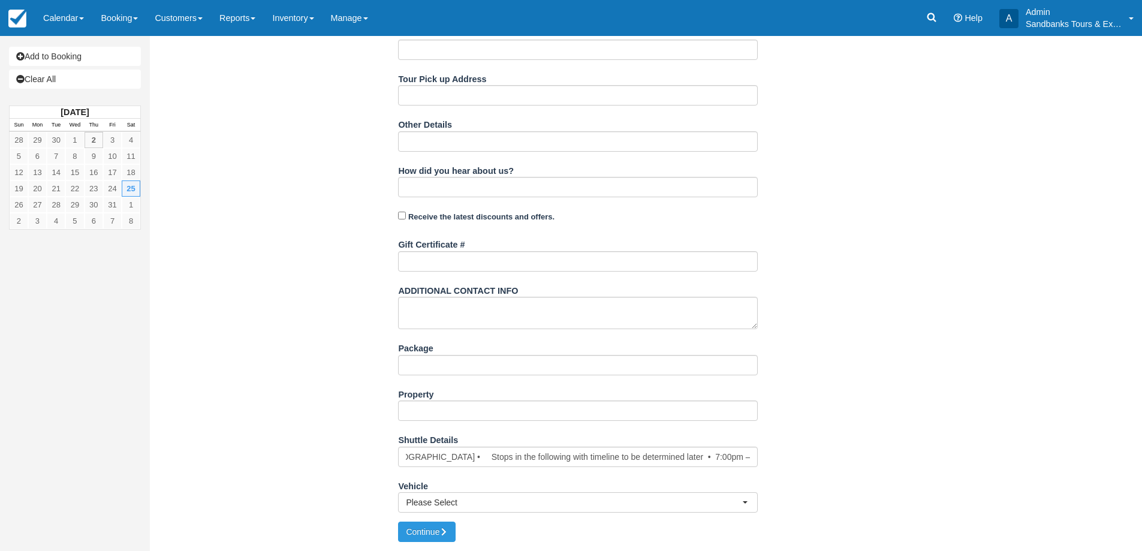
click at [453, 489] on div "Vehicle Please Select Flex 1 Flex 2 Truck Transit 1 - 11 Passenger Transit 2 - …" at bounding box center [578, 494] width 360 height 37
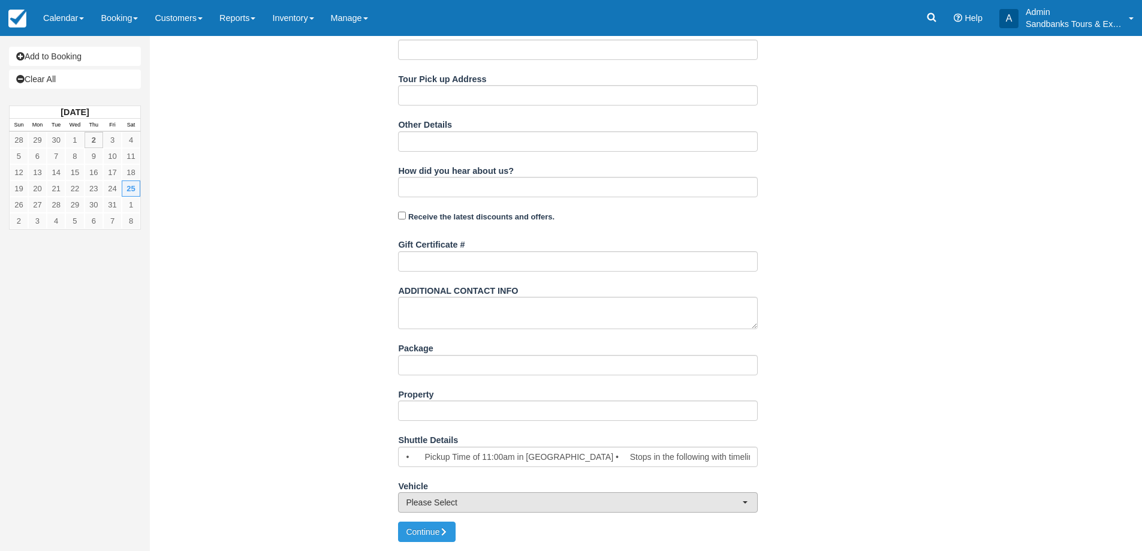
click at [462, 503] on span "Please Select" at bounding box center [574, 503] width 336 height 12
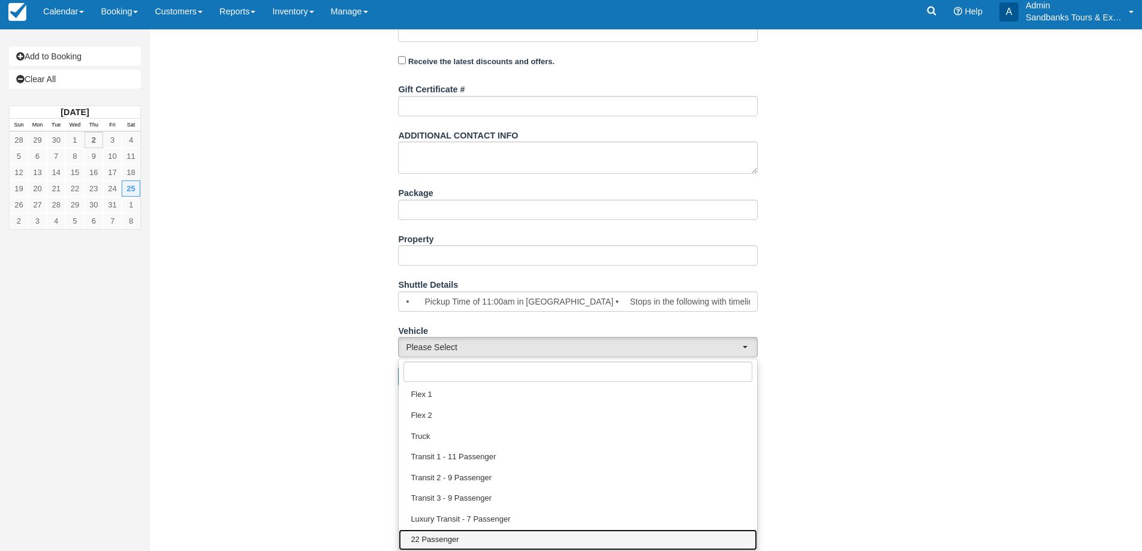
click at [451, 543] on span "22 Passenger" at bounding box center [435, 539] width 48 height 11
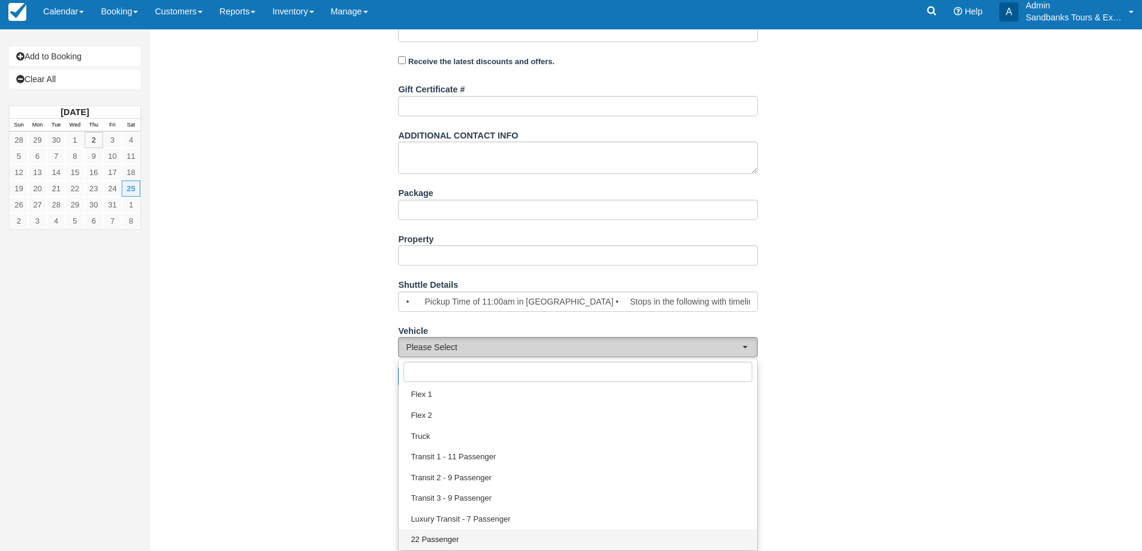
select select "22 Passenger"
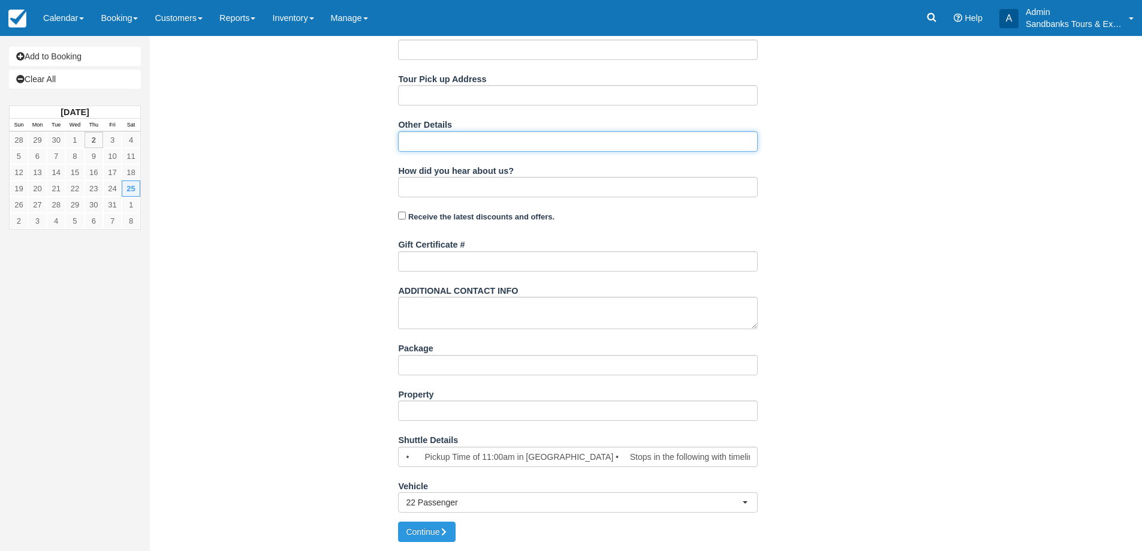
click at [429, 149] on input "Other Details" at bounding box center [578, 141] width 360 height 20
paste input "Terms of Service • No open alcohol permitted in our vehicles • Our drivers have…"
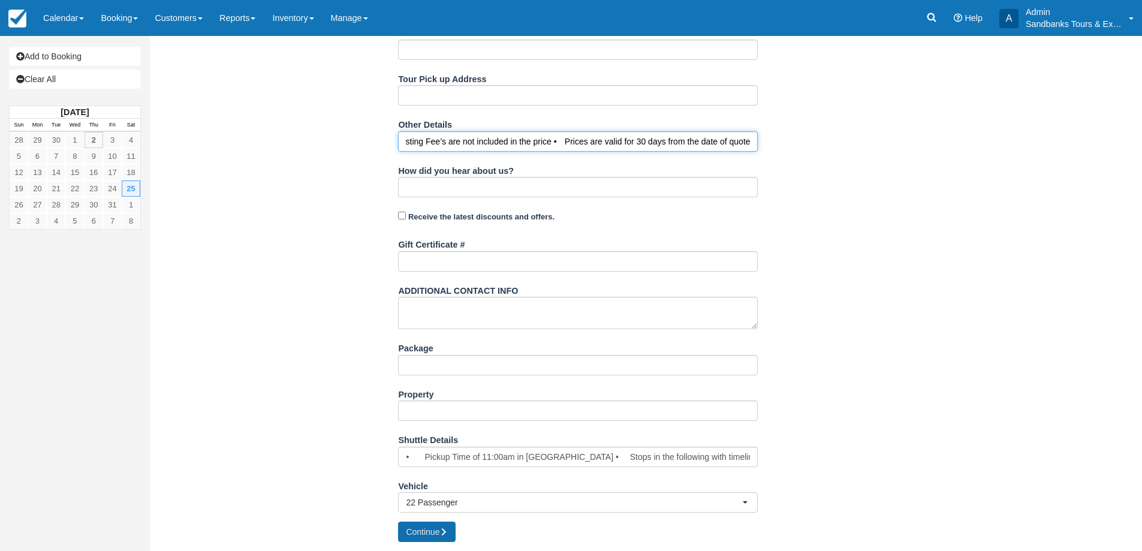
type input "Terms of Service • No open alcohol permitted in our vehicles • Our drivers have…"
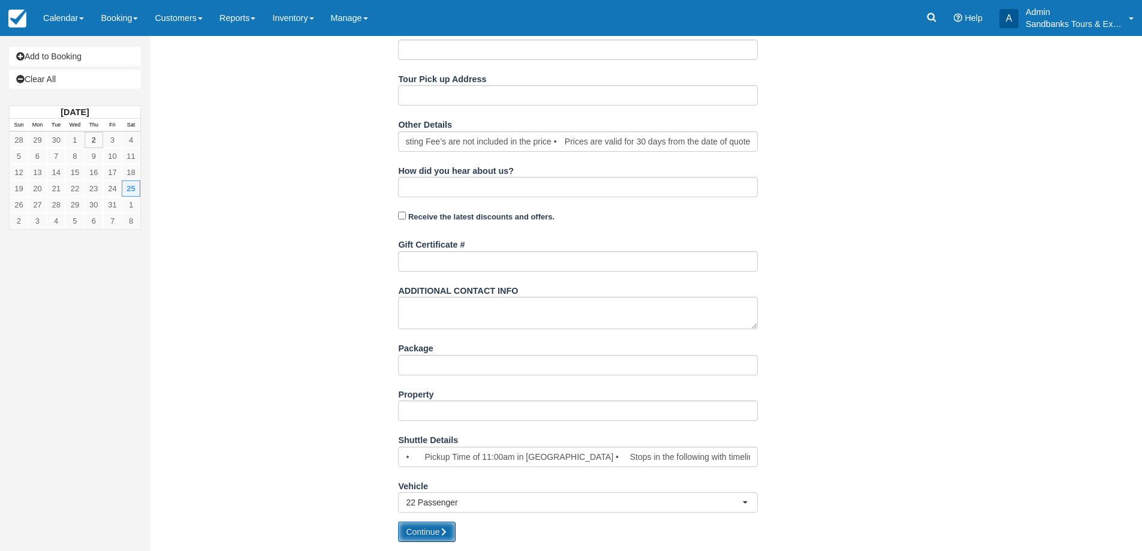
click at [414, 534] on button "Continue" at bounding box center [427, 532] width 58 height 20
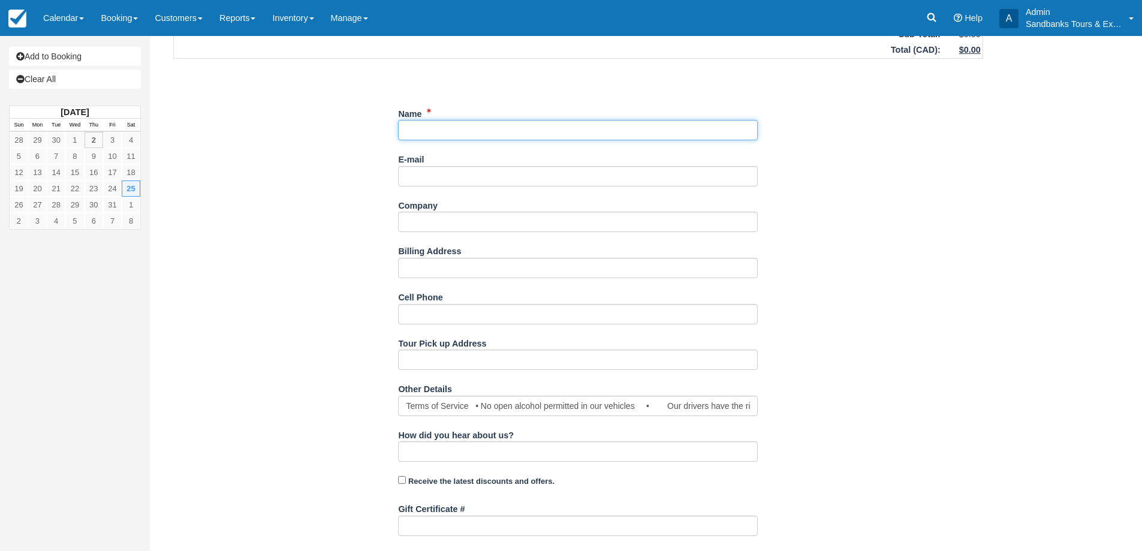
click at [411, 122] on input "Name" at bounding box center [578, 130] width 360 height 20
paste input "Jocelyn Johnston <jocelyn.johnston@gmail.com>"
drag, startPoint x: 522, startPoint y: 125, endPoint x: 473, endPoint y: 131, distance: 49.5
click at [473, 131] on input "Name" at bounding box center [578, 130] width 360 height 20
type input "Jocelyn Johnston"
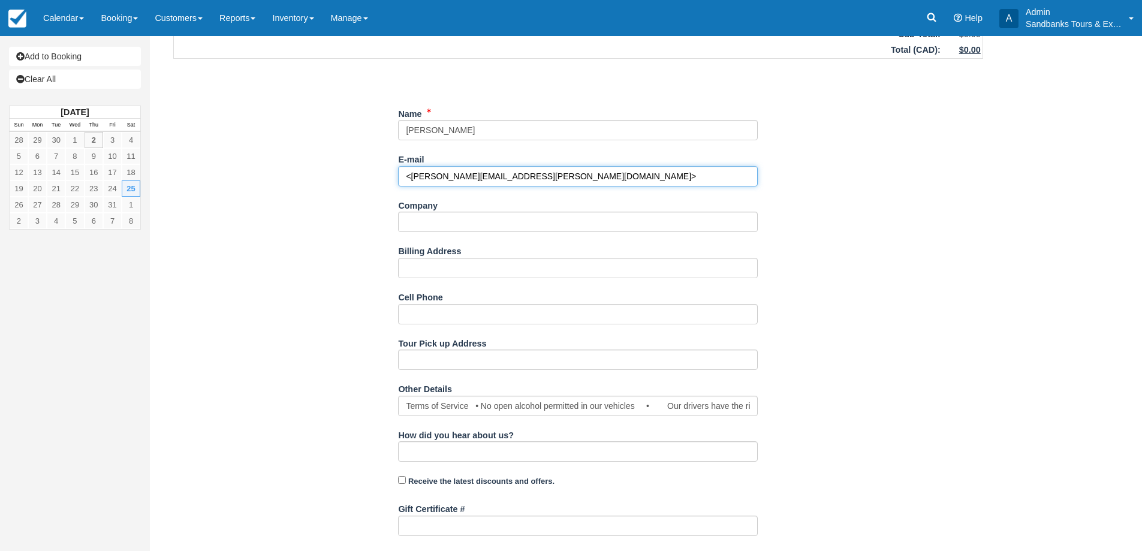
click at [535, 177] on input "<jocelyn.johnston@gmail.com>" at bounding box center [578, 176] width 360 height 20
click at [406, 181] on input "<jocelyn.johnston@gmail.com" at bounding box center [578, 176] width 360 height 20
type input "[PERSON_NAME][EMAIL_ADDRESS][PERSON_NAME][DOMAIN_NAME]"
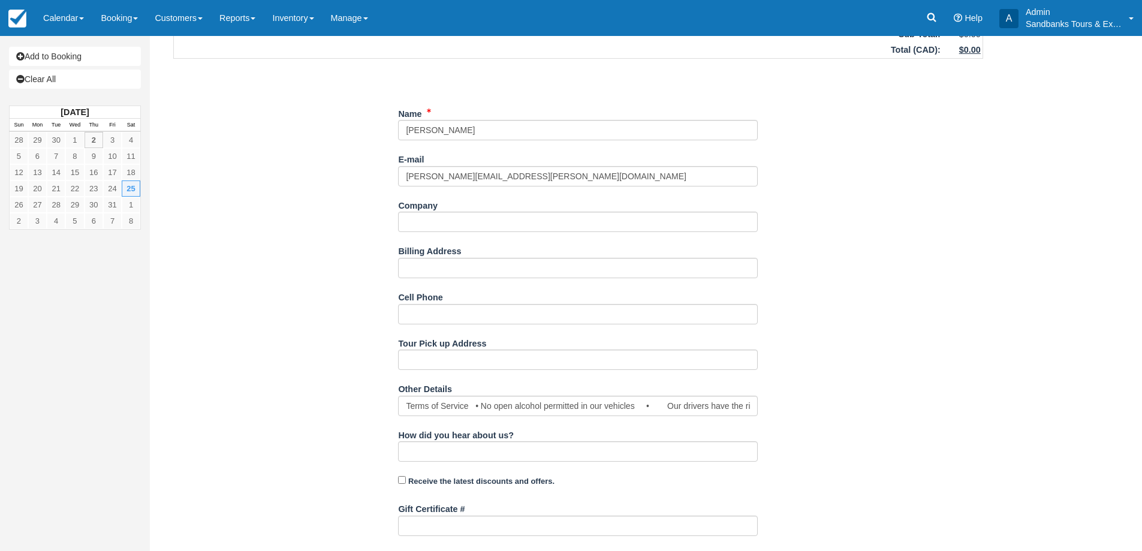
click at [331, 182] on div "Item Rate Amount Shuttle Service Sat Oct 25, 2025 qty: 1 $0.00 Sub-Total: $0.00…" at bounding box center [578, 379] width 839 height 814
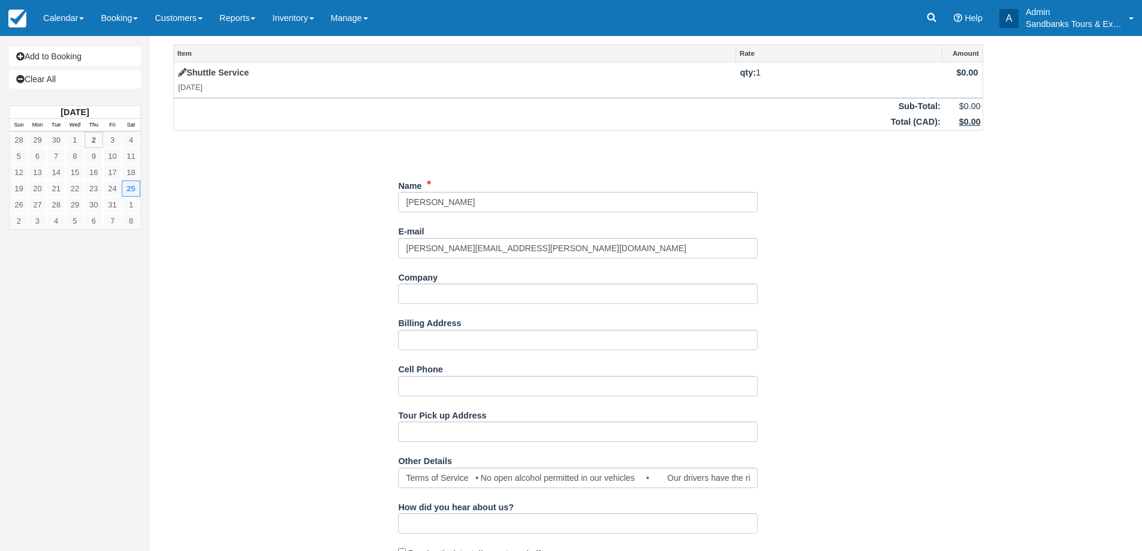
scroll to position [0, 0]
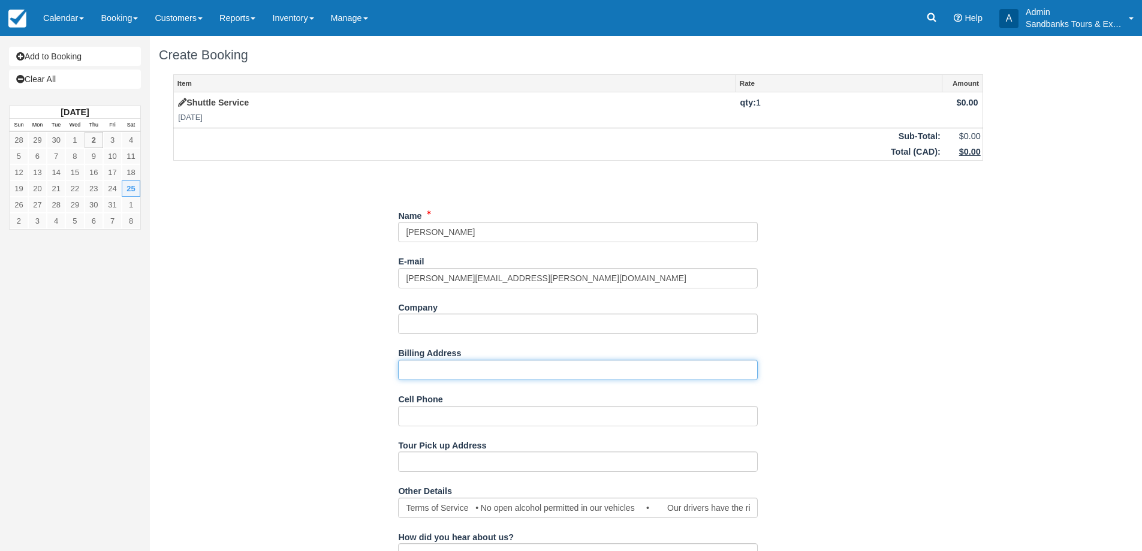
click at [454, 369] on input "Billing Address" at bounding box center [578, 370] width 360 height 20
paste input "[STREET_ADDRESS][PERSON_NAME]"
type input "[STREET_ADDRESS][PERSON_NAME]"
click at [458, 434] on div "Cell Phone" at bounding box center [578, 412] width 360 height 46
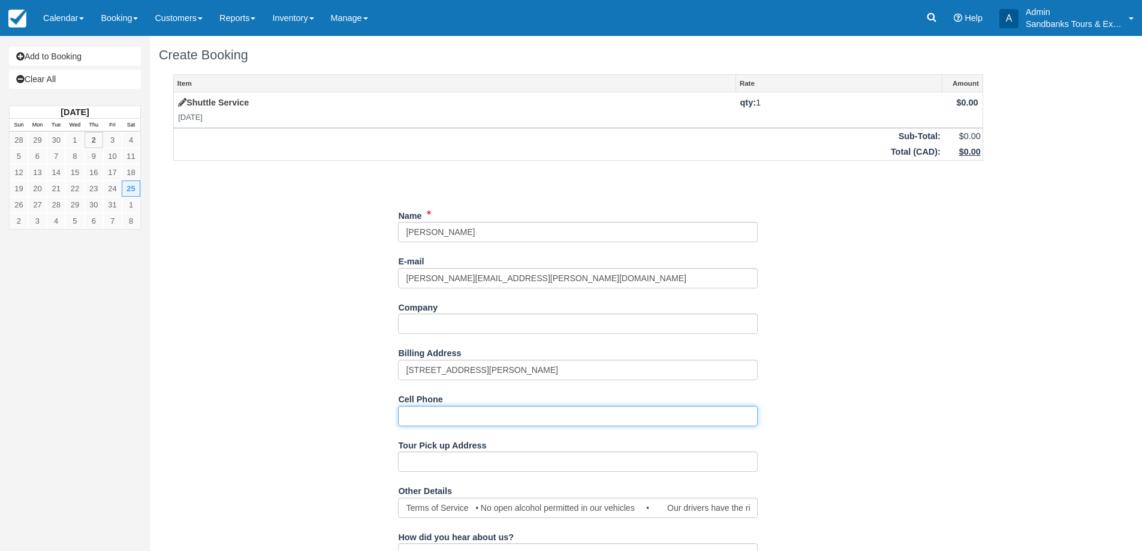
click at [458, 422] on input "Cell Phone" at bounding box center [578, 416] width 360 height 20
paste input "[PHONE_NUMBER]"
type input "[PHONE_NUMBER]"
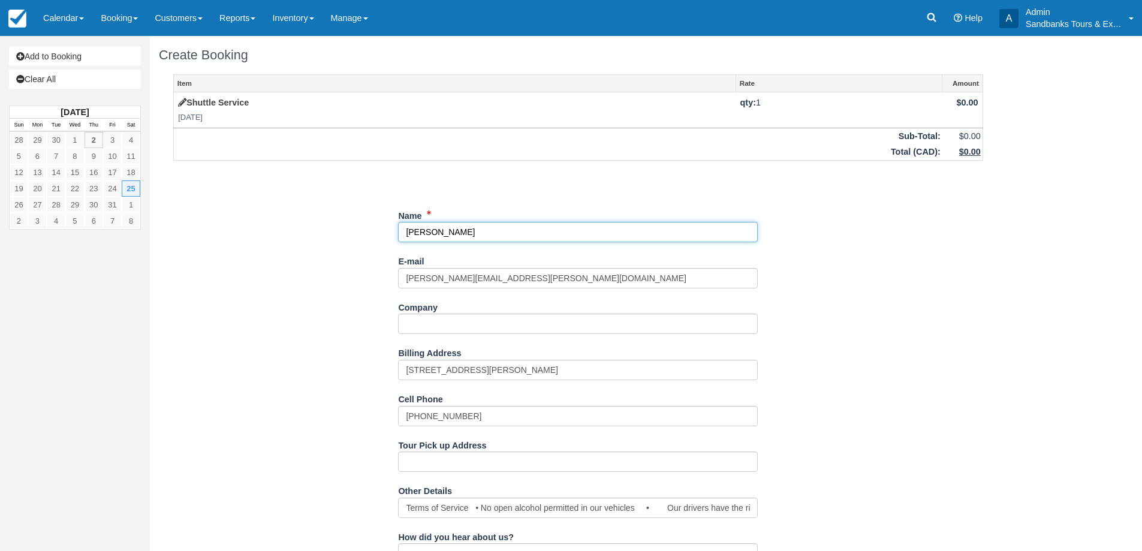
click at [484, 230] on input "Name" at bounding box center [578, 232] width 360 height 20
paste input "Small"
type input "[PERSON_NAME]"
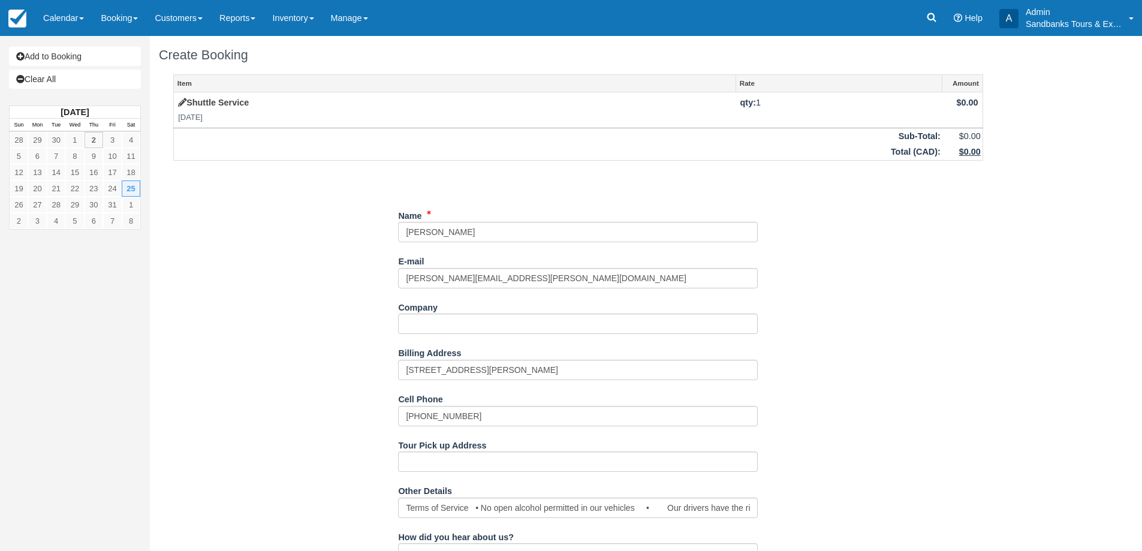
click at [347, 245] on div "Item Rate Amount Shuttle Service Sat Oct 25, 2025 qty: 1 $0.00 Sub-Total: $0.00…" at bounding box center [578, 481] width 839 height 814
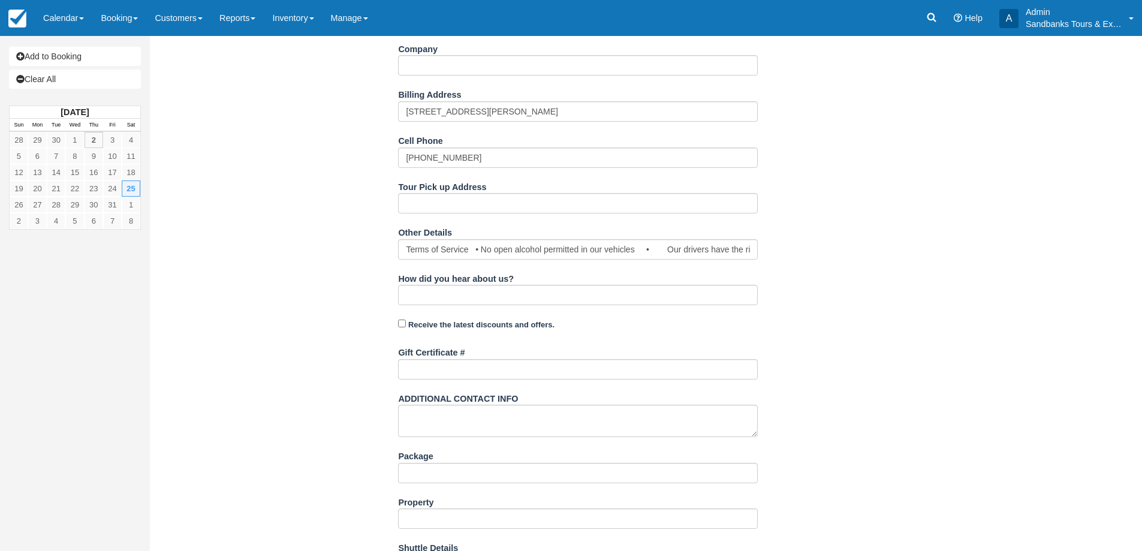
scroll to position [366, 0]
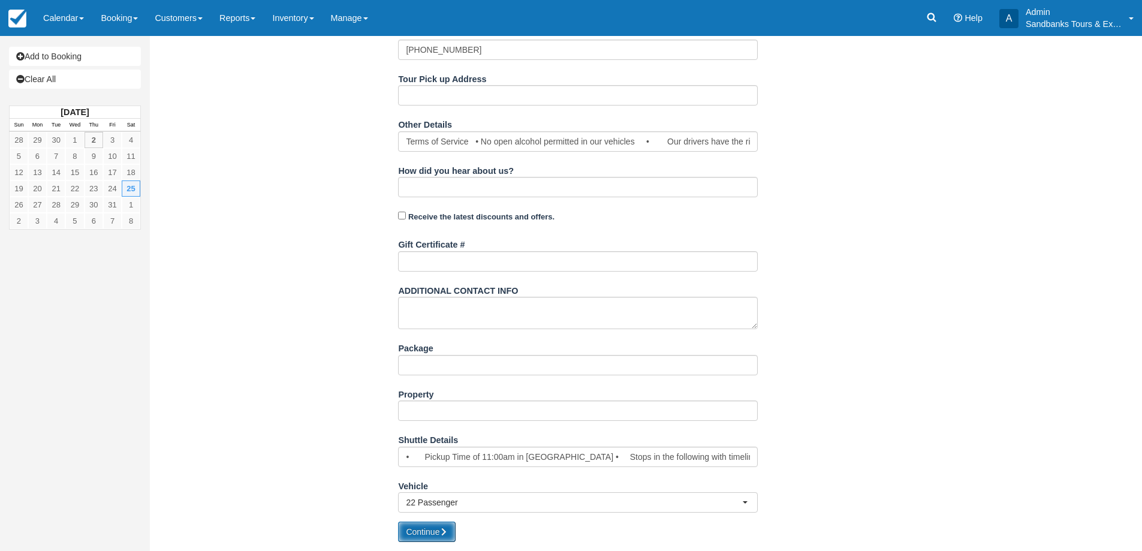
click at [421, 534] on button "Continue" at bounding box center [427, 532] width 58 height 20
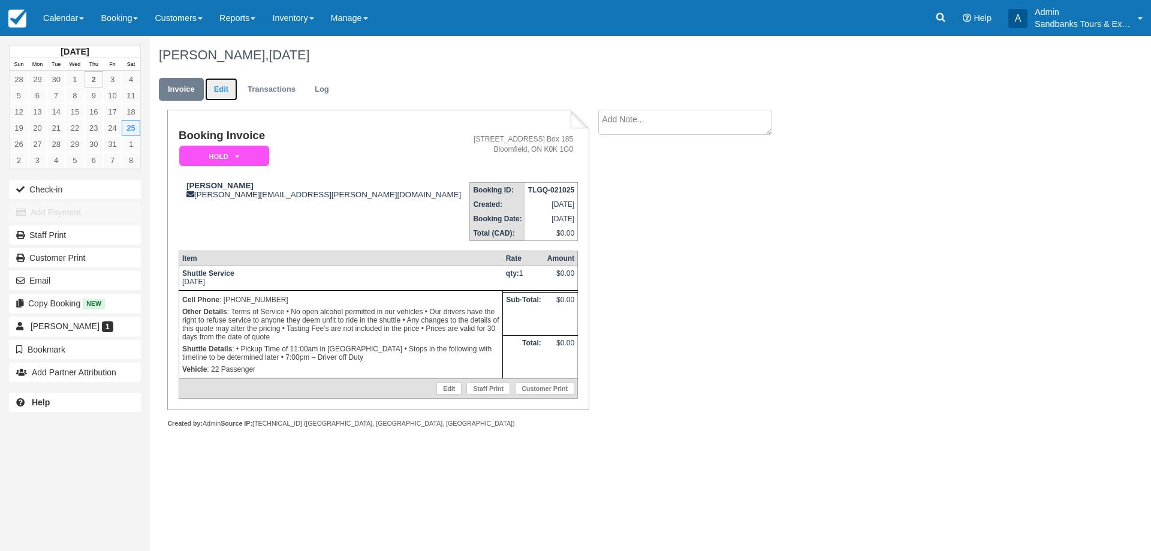
click at [225, 94] on link "Edit" at bounding box center [221, 89] width 32 height 23
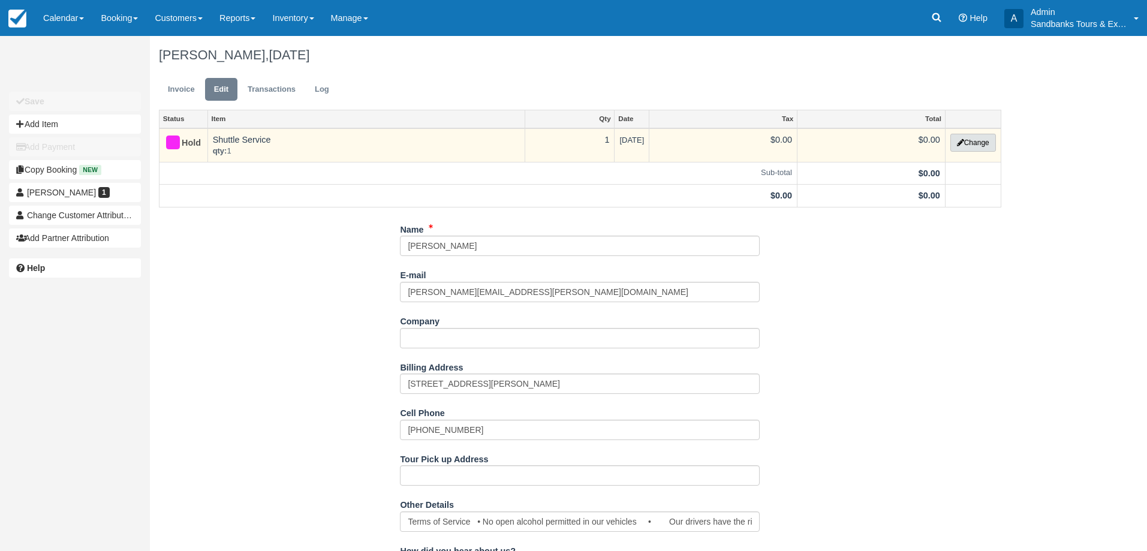
click at [963, 149] on button "Change" at bounding box center [973, 143] width 46 height 18
select select "6"
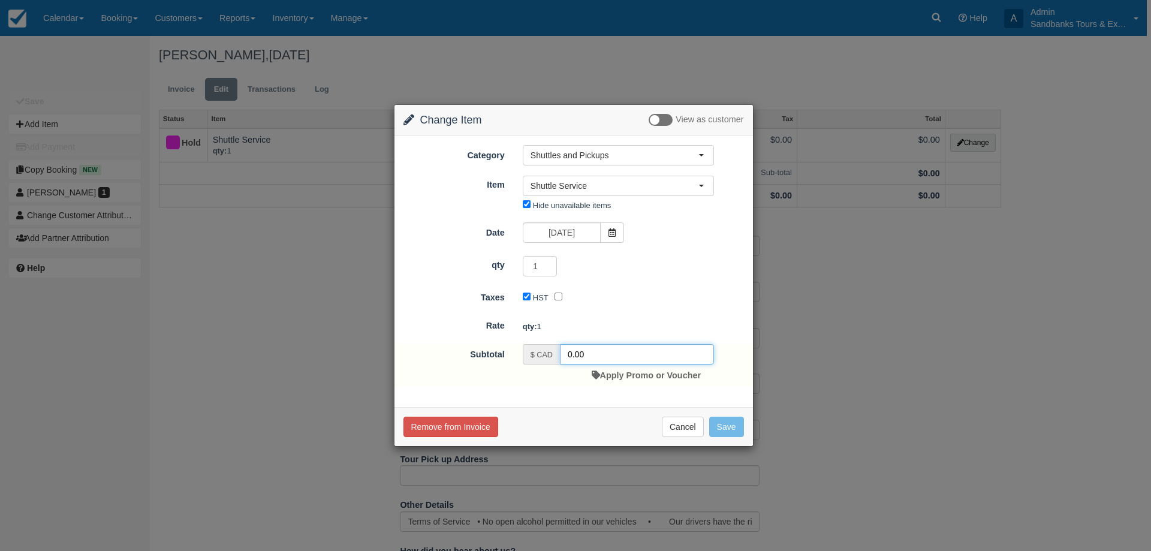
click at [566, 353] on input "0.00" at bounding box center [637, 354] width 154 height 20
type input "999.00"
click at [739, 438] on div "Remove from Invoice Cancel Save" at bounding box center [574, 426] width 359 height 39
click at [734, 427] on button "Save" at bounding box center [726, 427] width 35 height 20
checkbox input "false"
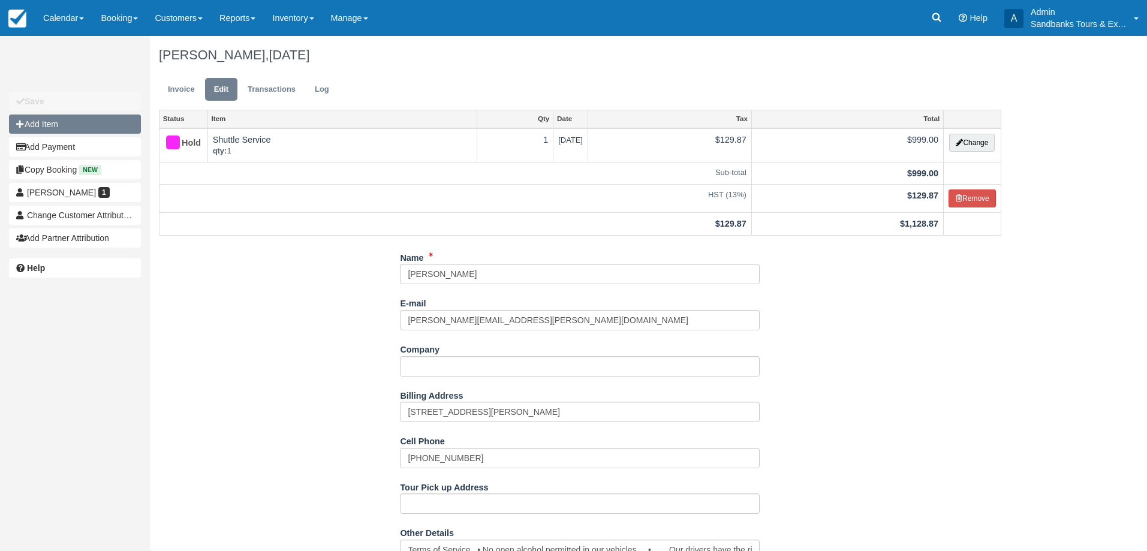
click at [64, 125] on button "Add Item" at bounding box center [75, 124] width 132 height 19
type input "0.00"
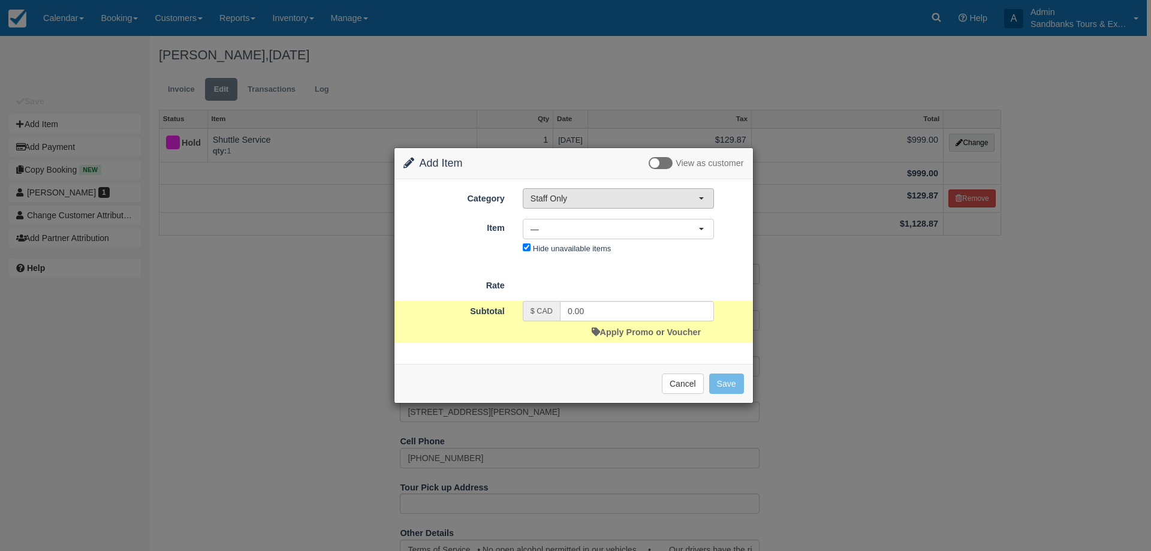
click at [549, 206] on button "Staff Only" at bounding box center [618, 198] width 191 height 20
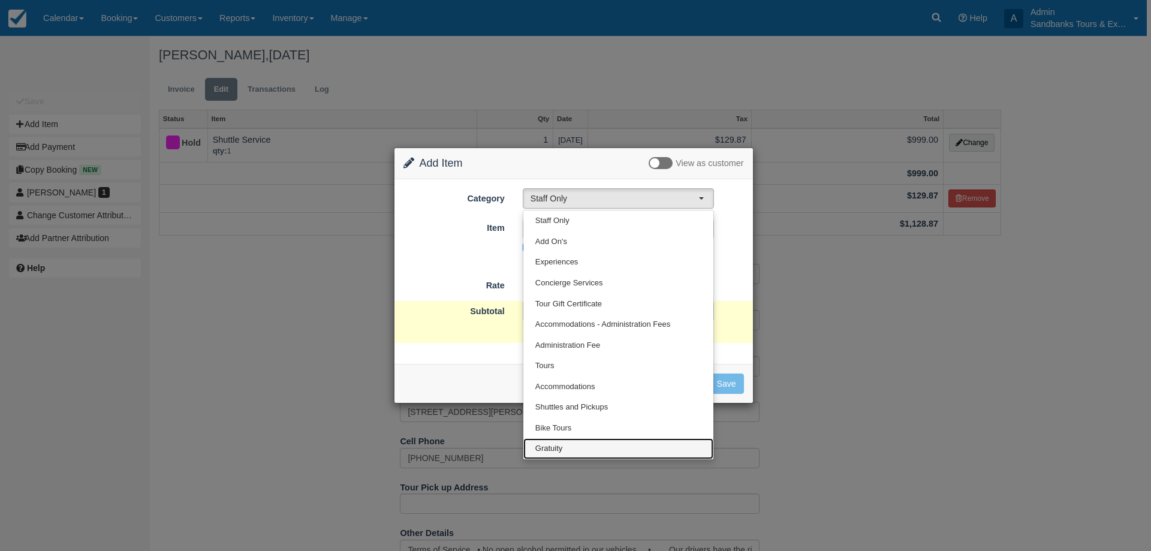
click at [576, 443] on link "Gratuity" at bounding box center [619, 448] width 190 height 21
select select "26"
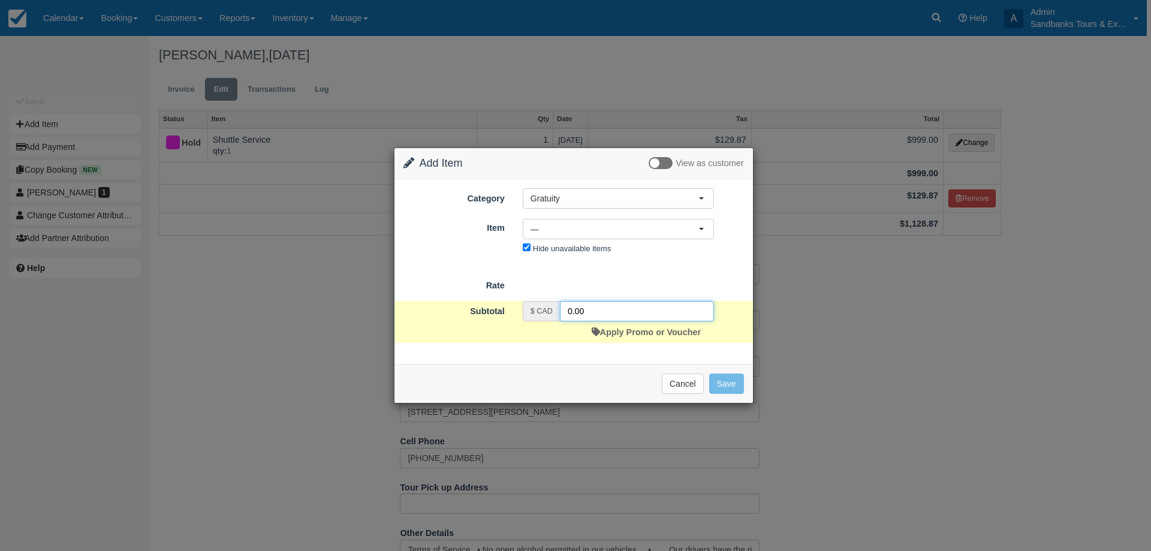
click at [565, 310] on input "0.00" at bounding box center [637, 311] width 154 height 20
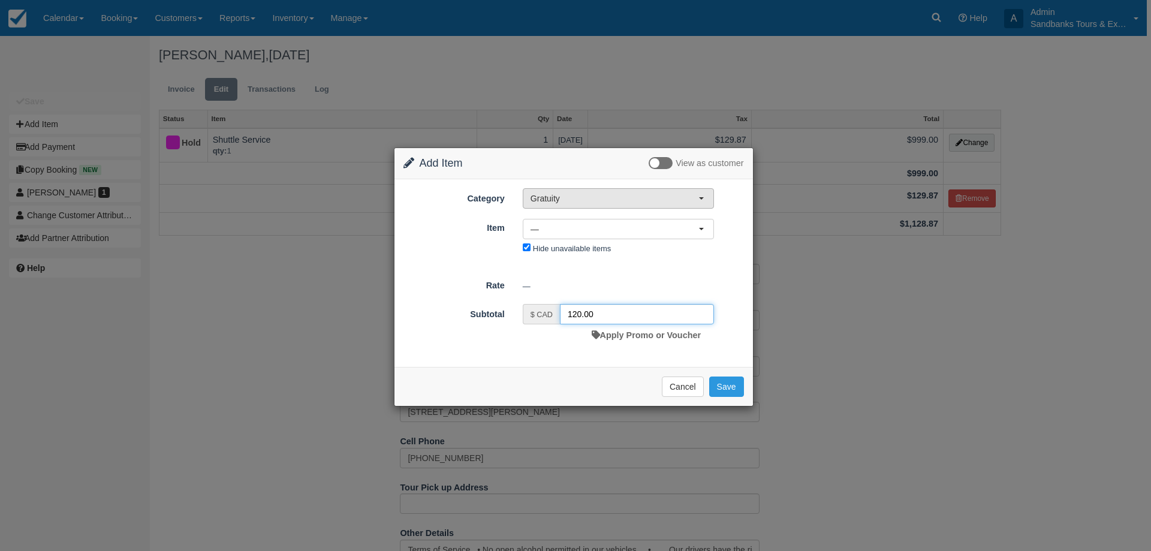
type input "120.00"
click at [607, 198] on span "Gratuity" at bounding box center [615, 198] width 168 height 12
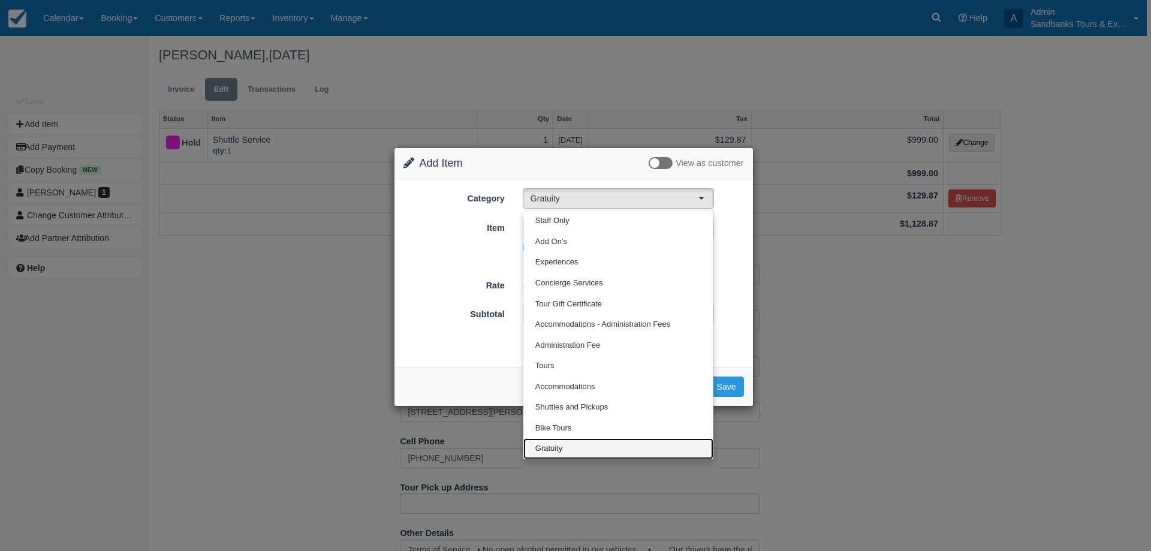
click at [558, 444] on span "Gratuity" at bounding box center [549, 448] width 28 height 11
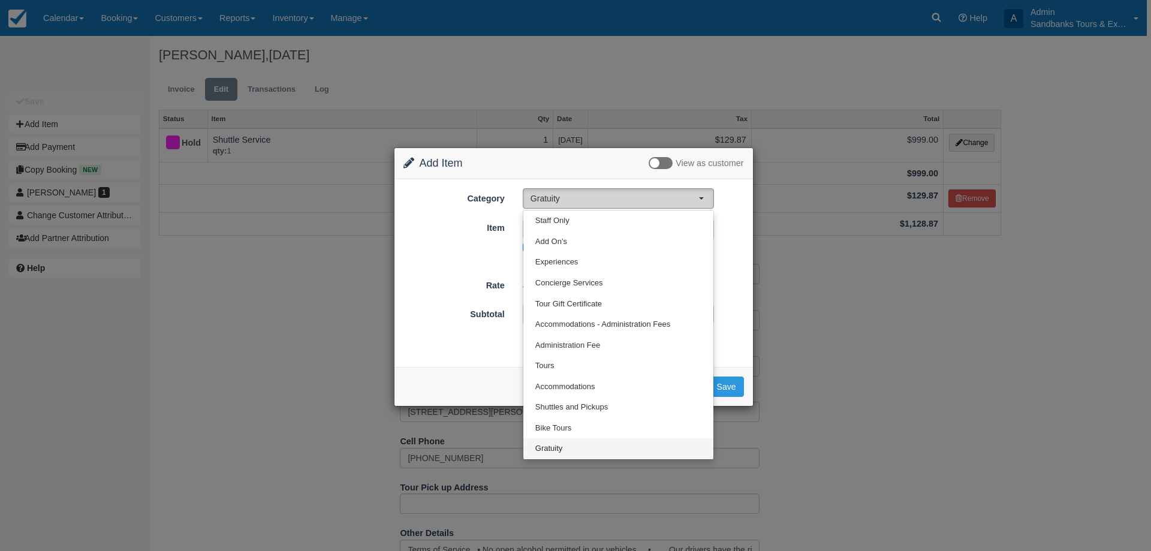
select select "26"
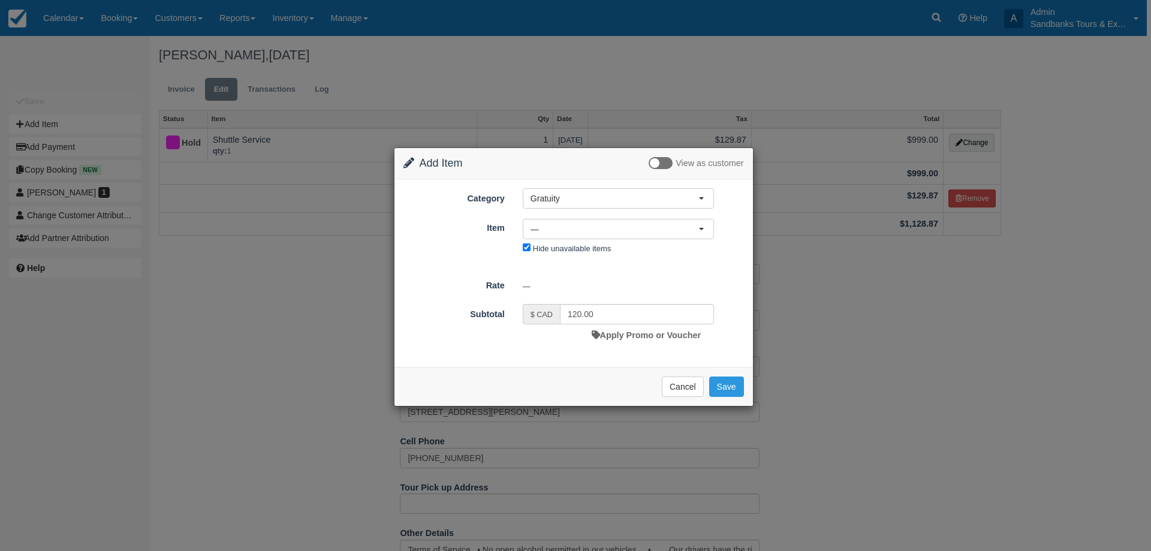
click at [577, 241] on div "Nothing selected — — Tour Guide/Driver Gratuity (no HST) — Tour Guide/Driver Gr…" at bounding box center [618, 239] width 209 height 40
click at [579, 239] on button "—" at bounding box center [618, 229] width 191 height 20
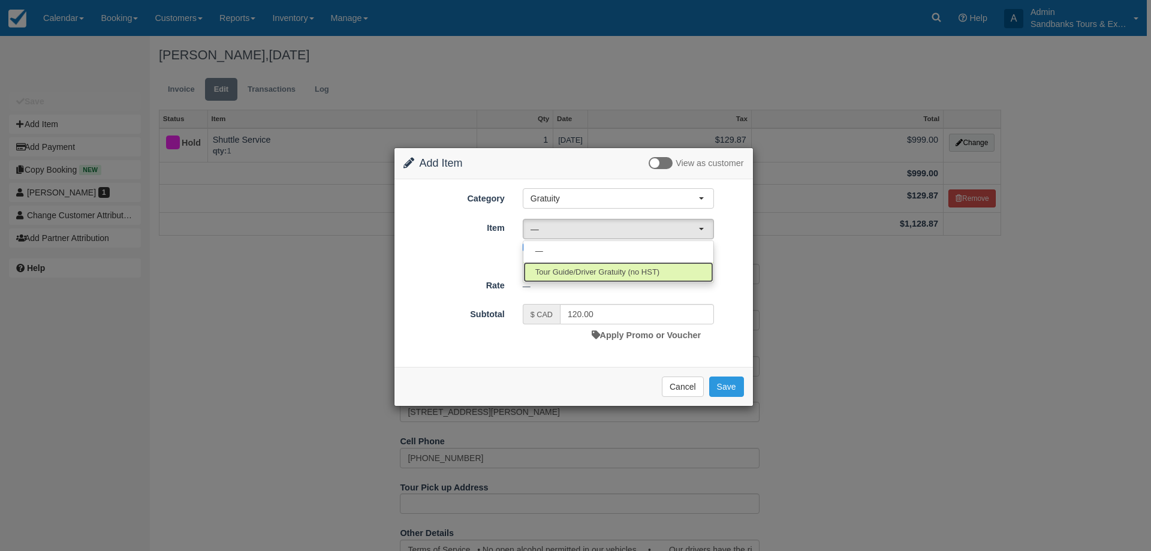
click at [595, 274] on span "Tour Guide/Driver Gratuity (no HST)" at bounding box center [597, 272] width 124 height 11
select select "36"
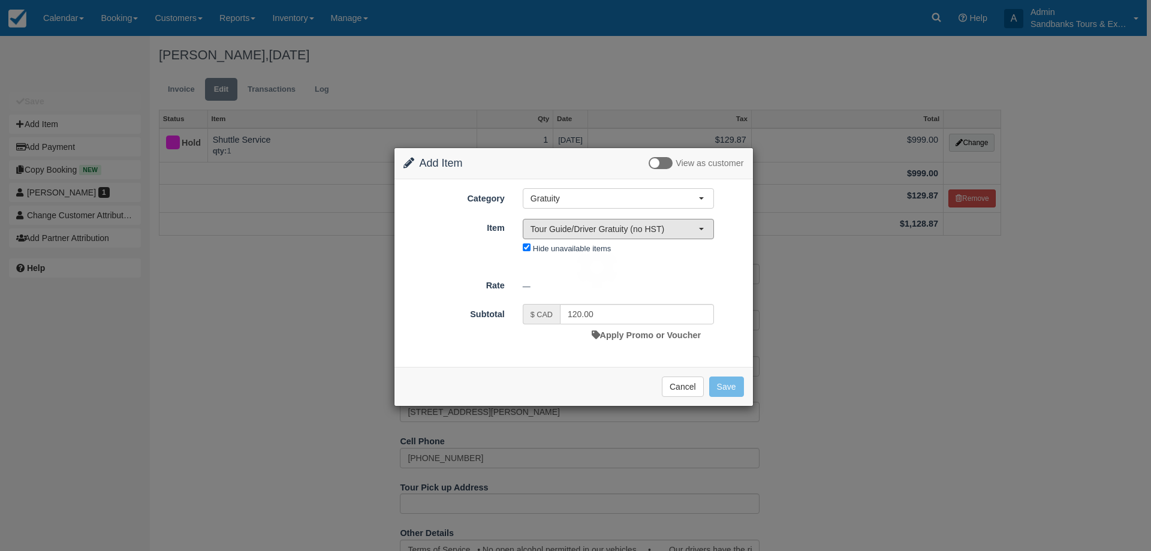
type input "10.00"
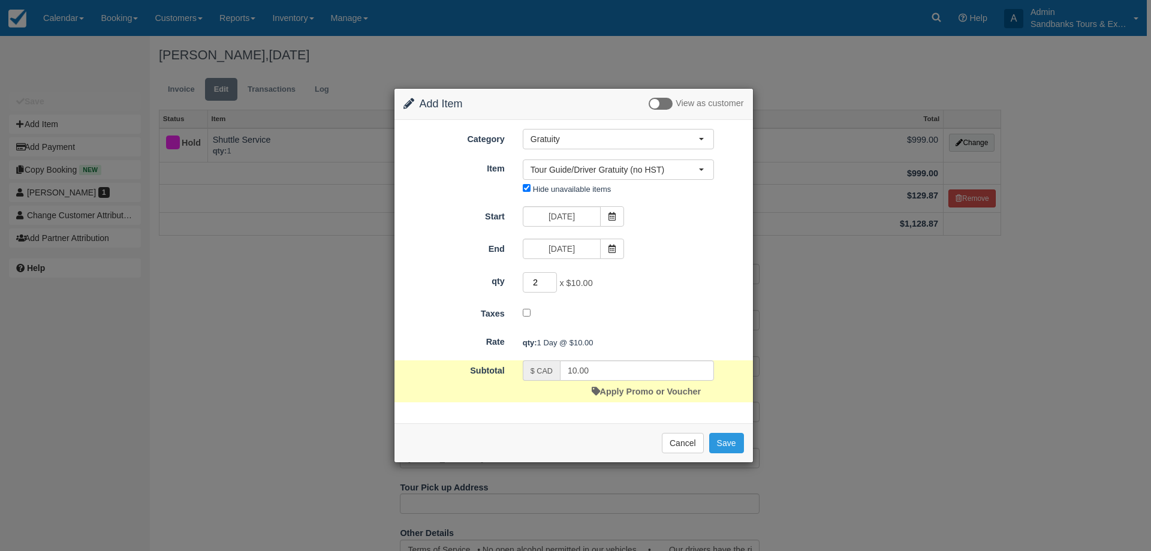
click at [556, 280] on input "2" at bounding box center [540, 282] width 35 height 20
click at [556, 280] on input "3" at bounding box center [540, 282] width 35 height 20
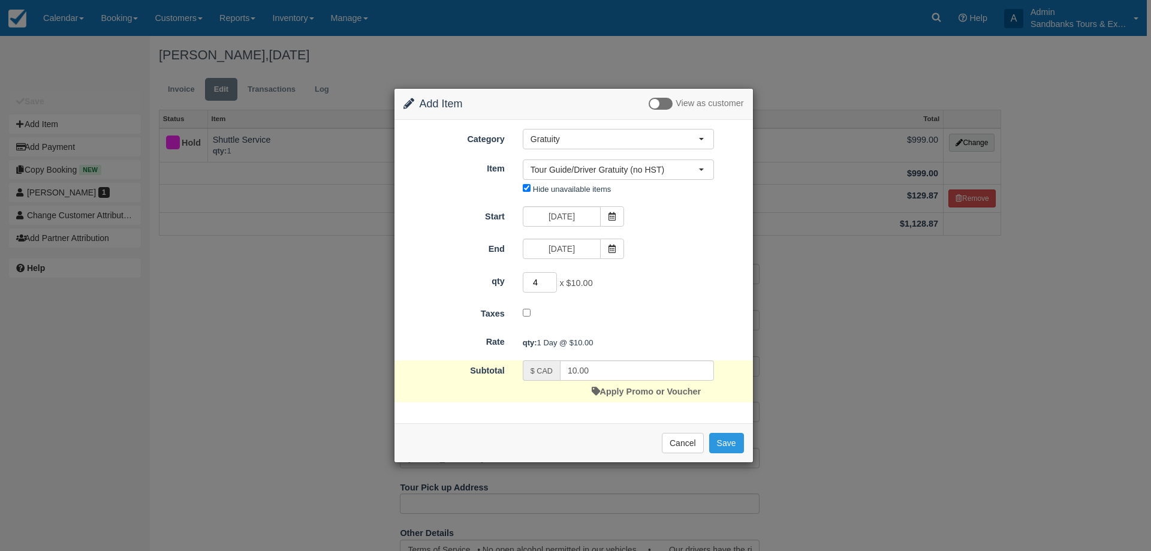
click at [556, 280] on input "4" at bounding box center [540, 282] width 35 height 20
click at [556, 280] on input "5" at bounding box center [540, 282] width 35 height 20
click at [556, 280] on input "6" at bounding box center [540, 282] width 35 height 20
click at [556, 280] on input "7" at bounding box center [540, 282] width 35 height 20
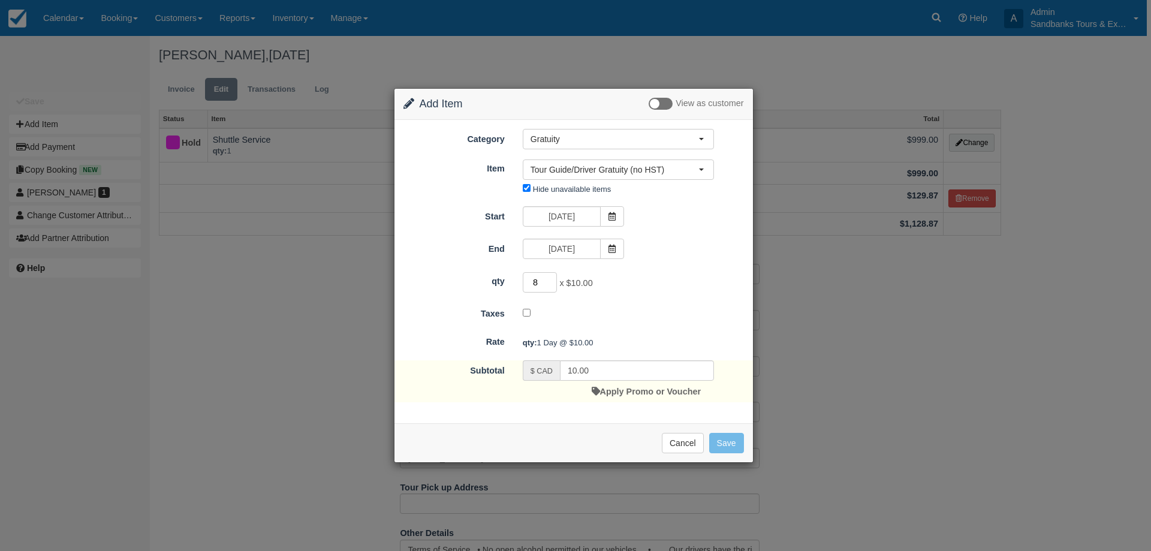
click at [556, 280] on input "8" at bounding box center [540, 282] width 35 height 20
click at [556, 280] on input "9" at bounding box center [540, 282] width 35 height 20
click at [556, 280] on input "10" at bounding box center [540, 282] width 35 height 20
click at [556, 280] on input "11" at bounding box center [540, 282] width 35 height 20
type input "12"
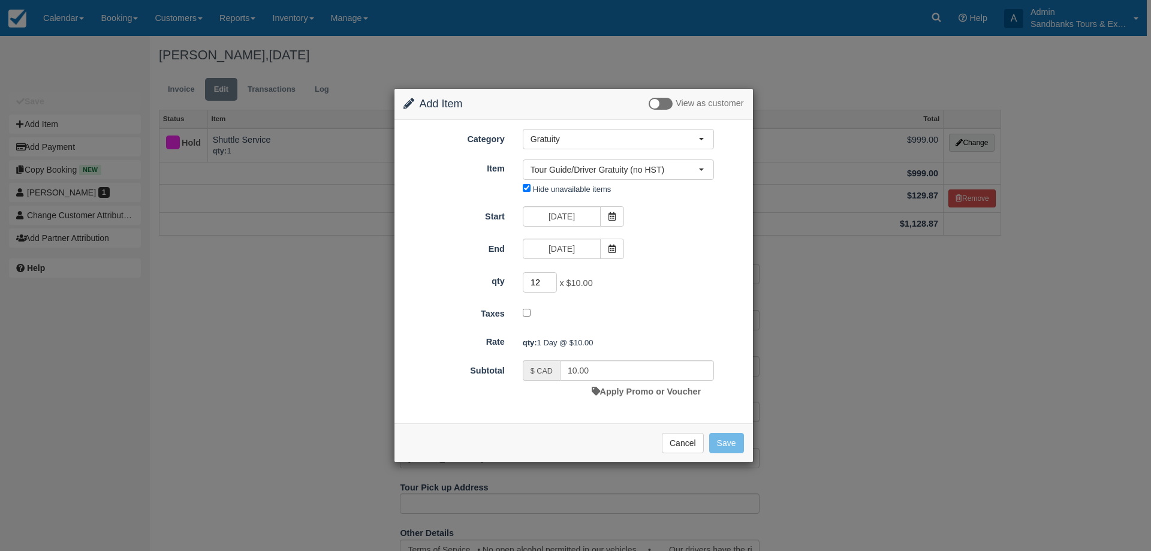
click at [556, 280] on input "12" at bounding box center [540, 282] width 35 height 20
type input "120.00"
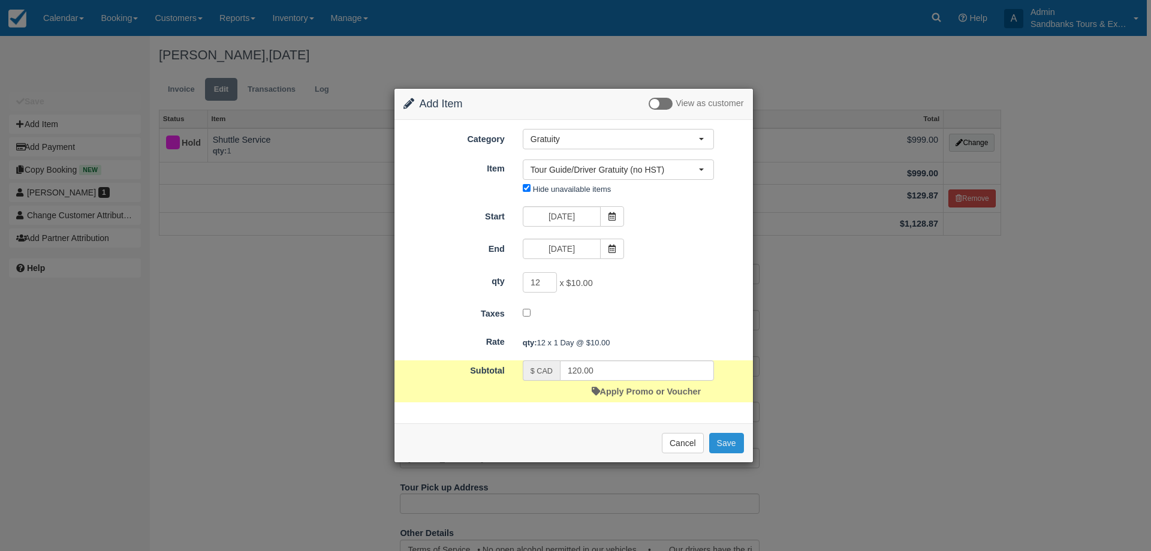
click at [732, 443] on button "Save" at bounding box center [726, 443] width 35 height 20
checkbox input "false"
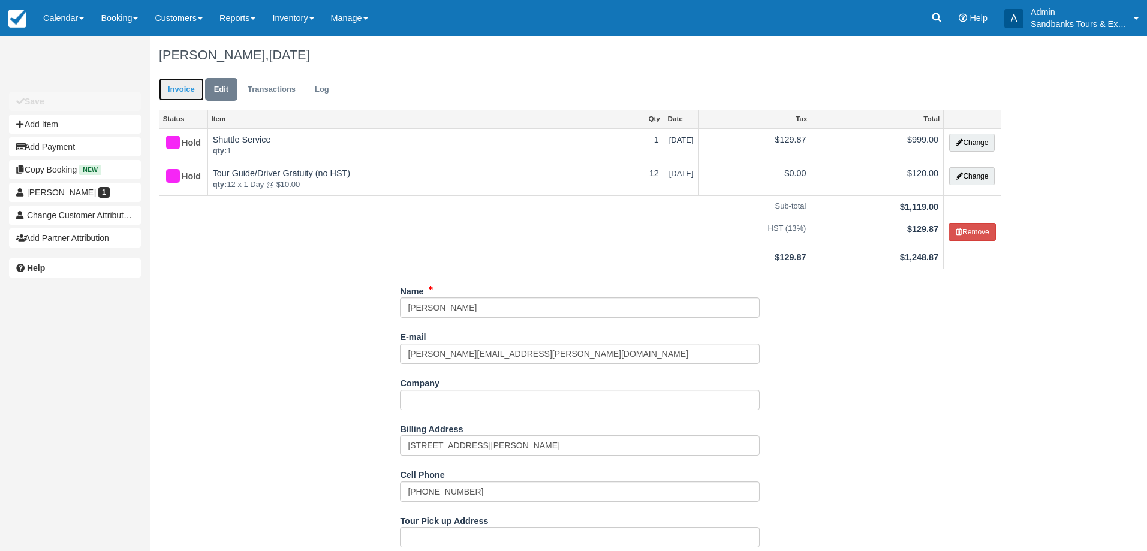
click at [186, 92] on link "Invoice" at bounding box center [181, 89] width 45 height 23
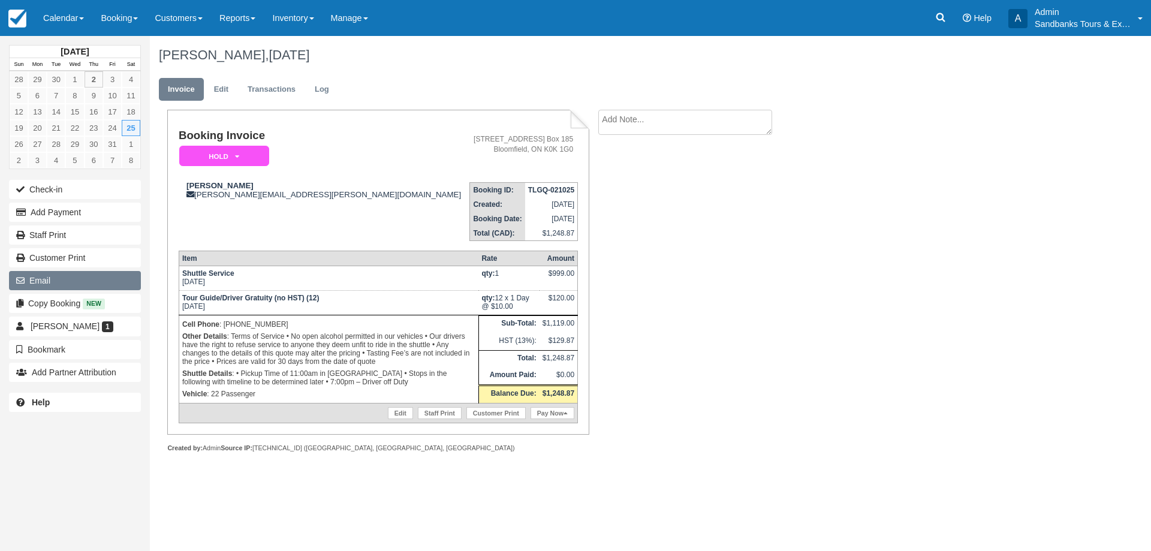
click at [100, 275] on button "Email" at bounding box center [75, 280] width 132 height 19
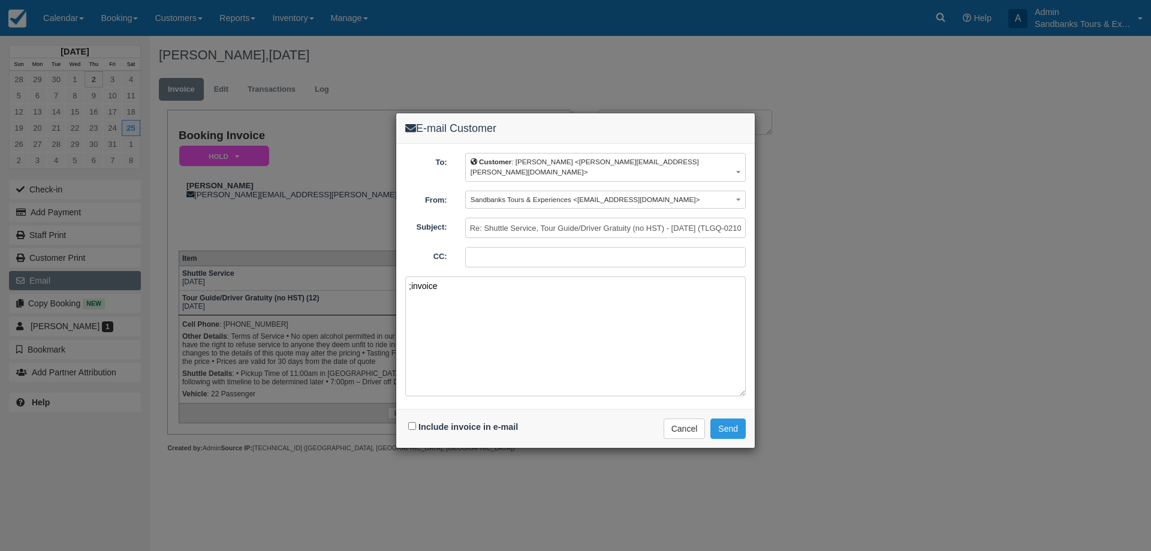
paste textarea "Please see your booking invoice below for a XXX tour for your group of XXX for …"
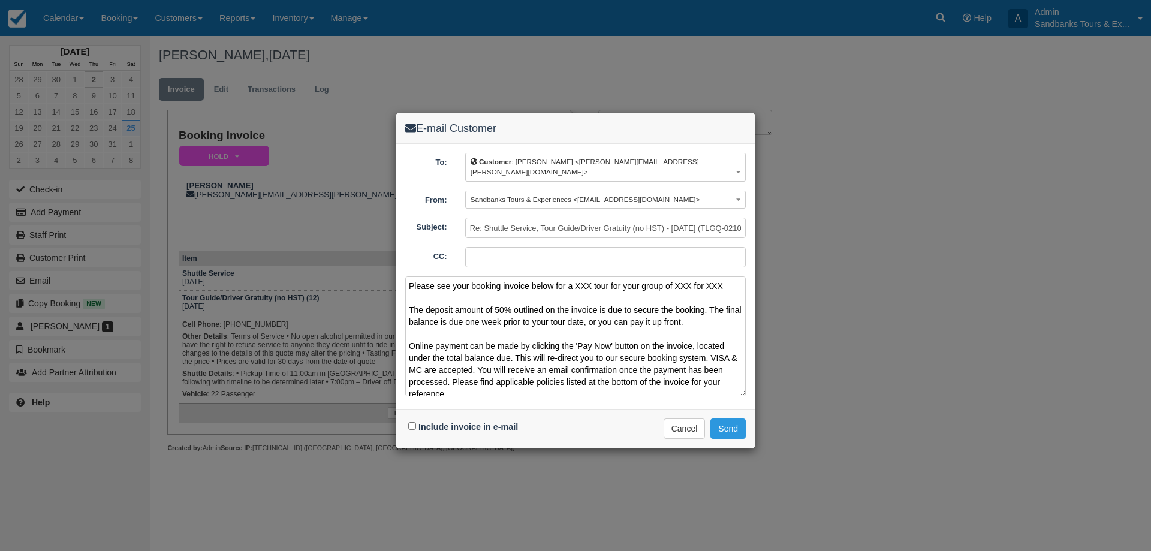
drag, startPoint x: 724, startPoint y: 276, endPoint x: 576, endPoint y: 276, distance: 148.1
click at [576, 276] on textarea "Please see your booking invoice below for a XXX tour for your group of XXX for …" at bounding box center [575, 336] width 341 height 120
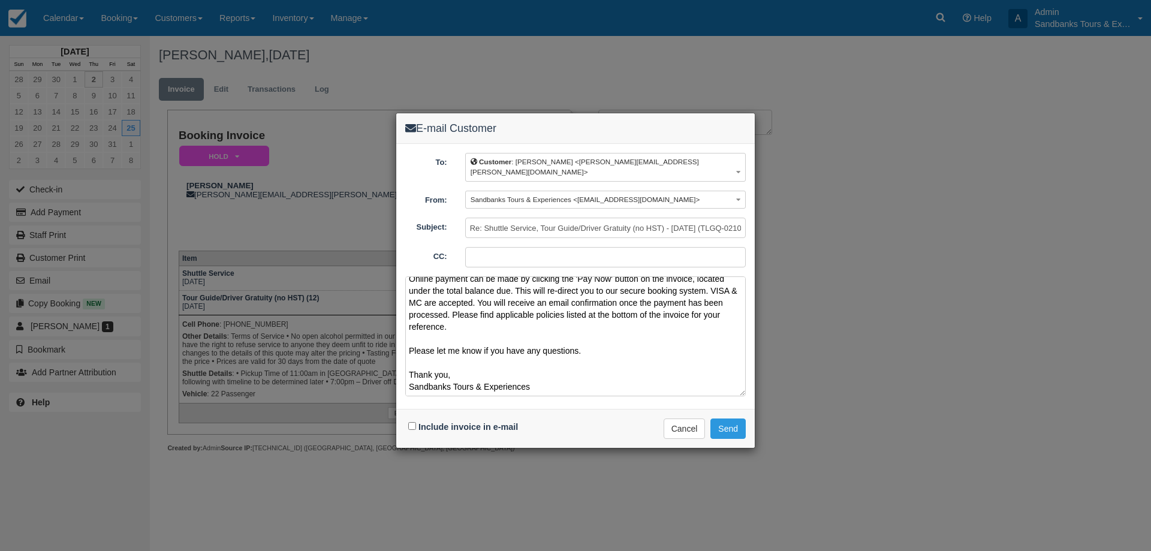
type textarea "Please see your booking invoice below for a Winery Shuttle Service for [DATE]. …"
click at [410, 422] on input "Include invoice in e-mail" at bounding box center [412, 426] width 8 height 8
checkbox input "true"
click at [729, 428] on button "Send" at bounding box center [728, 429] width 35 height 20
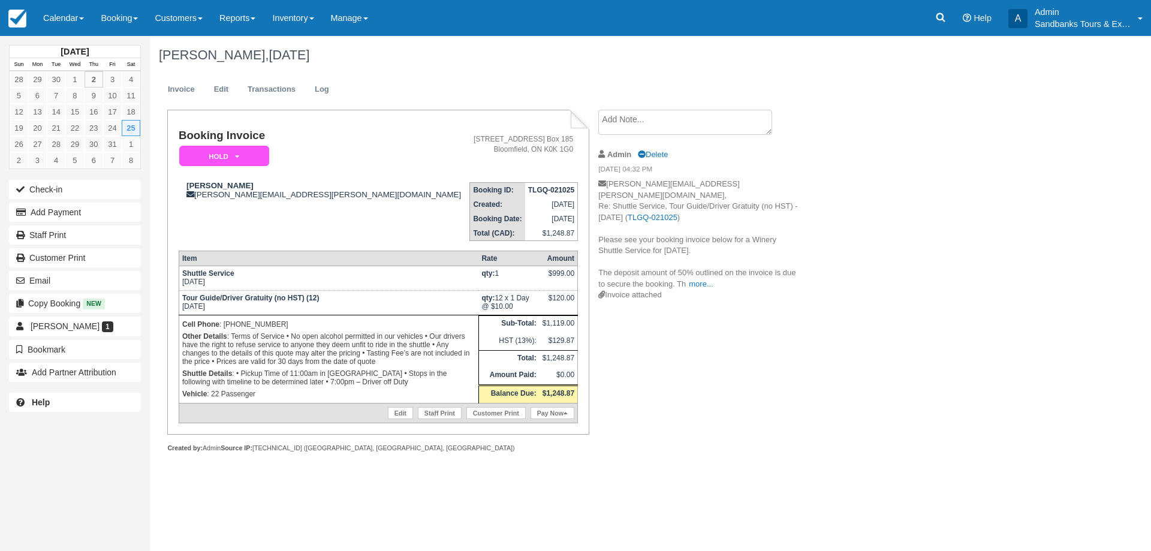
drag, startPoint x: 67, startPoint y: 30, endPoint x: 66, endPoint y: 41, distance: 11.4
click at [67, 30] on link "Calendar" at bounding box center [64, 18] width 58 height 36
click at [66, 50] on link "Booking" at bounding box center [82, 51] width 95 height 25
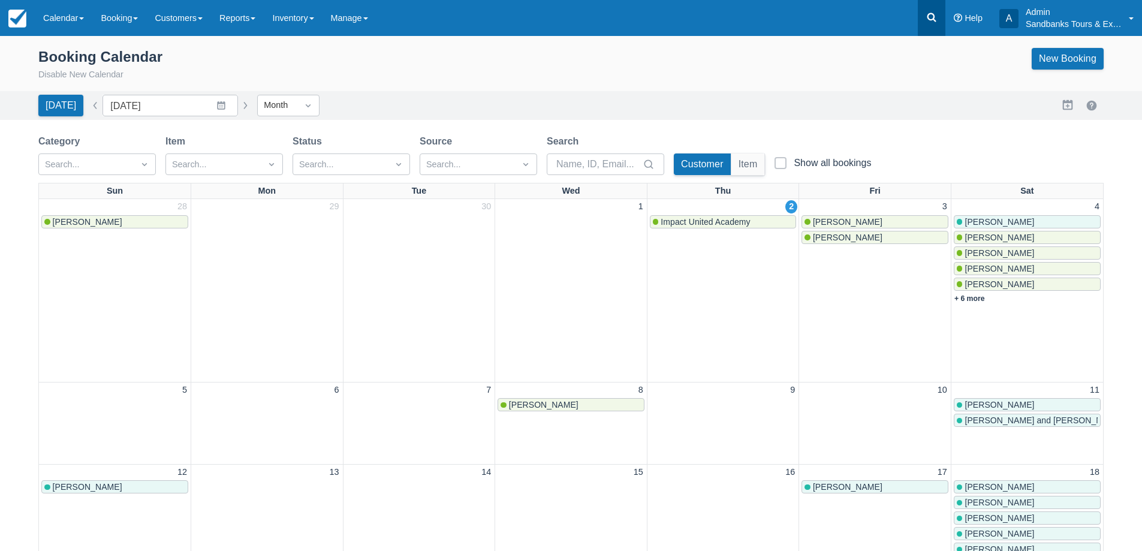
click at [935, 22] on icon at bounding box center [932, 17] width 12 height 12
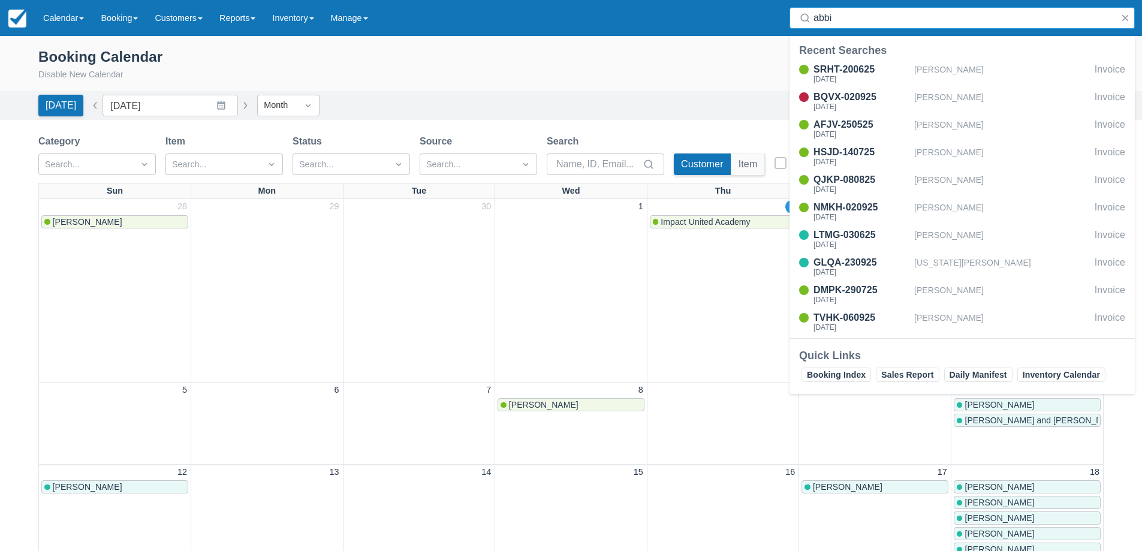
type input "abbi"
